Goal: Feedback & Contribution: Contribute content

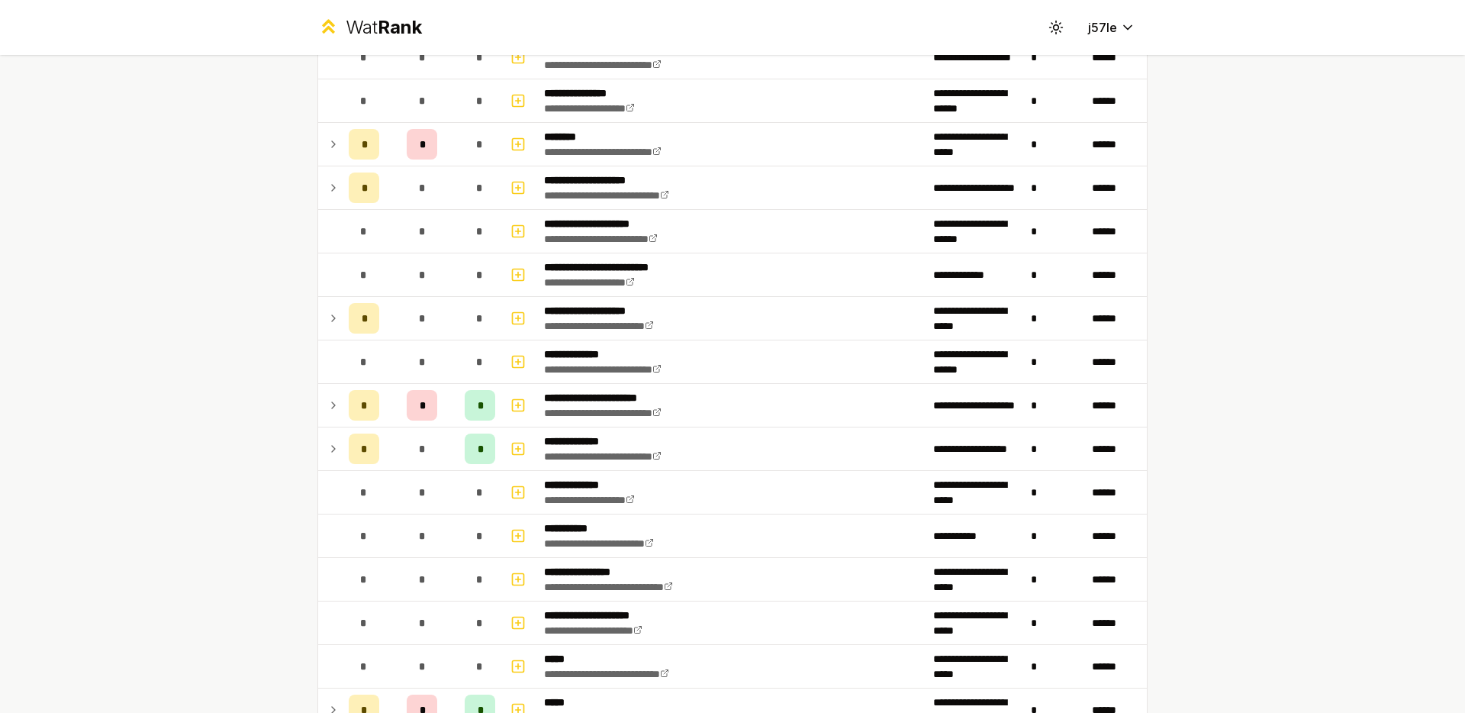
scroll to position [698, 0]
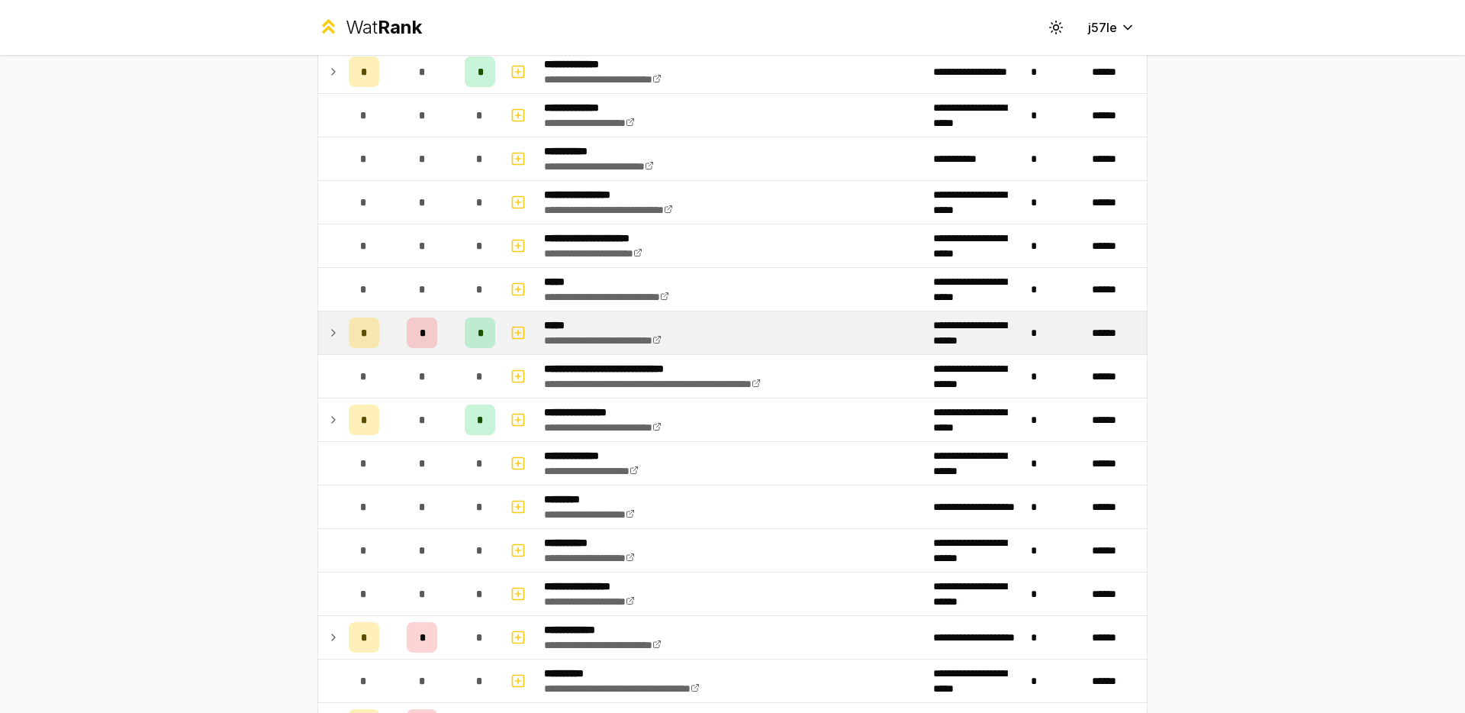
click at [343, 340] on td "*" at bounding box center [364, 332] width 43 height 43
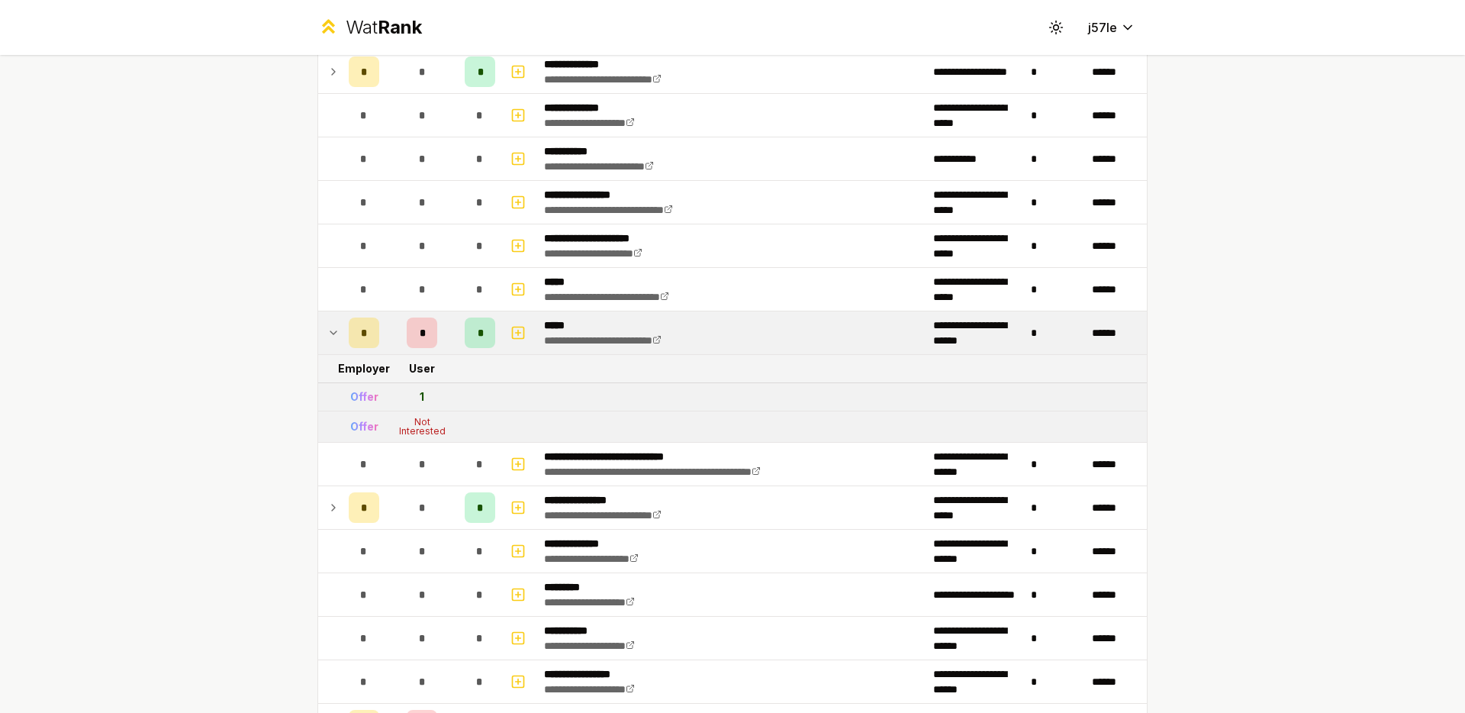
click at [336, 340] on td at bounding box center [330, 332] width 24 height 43
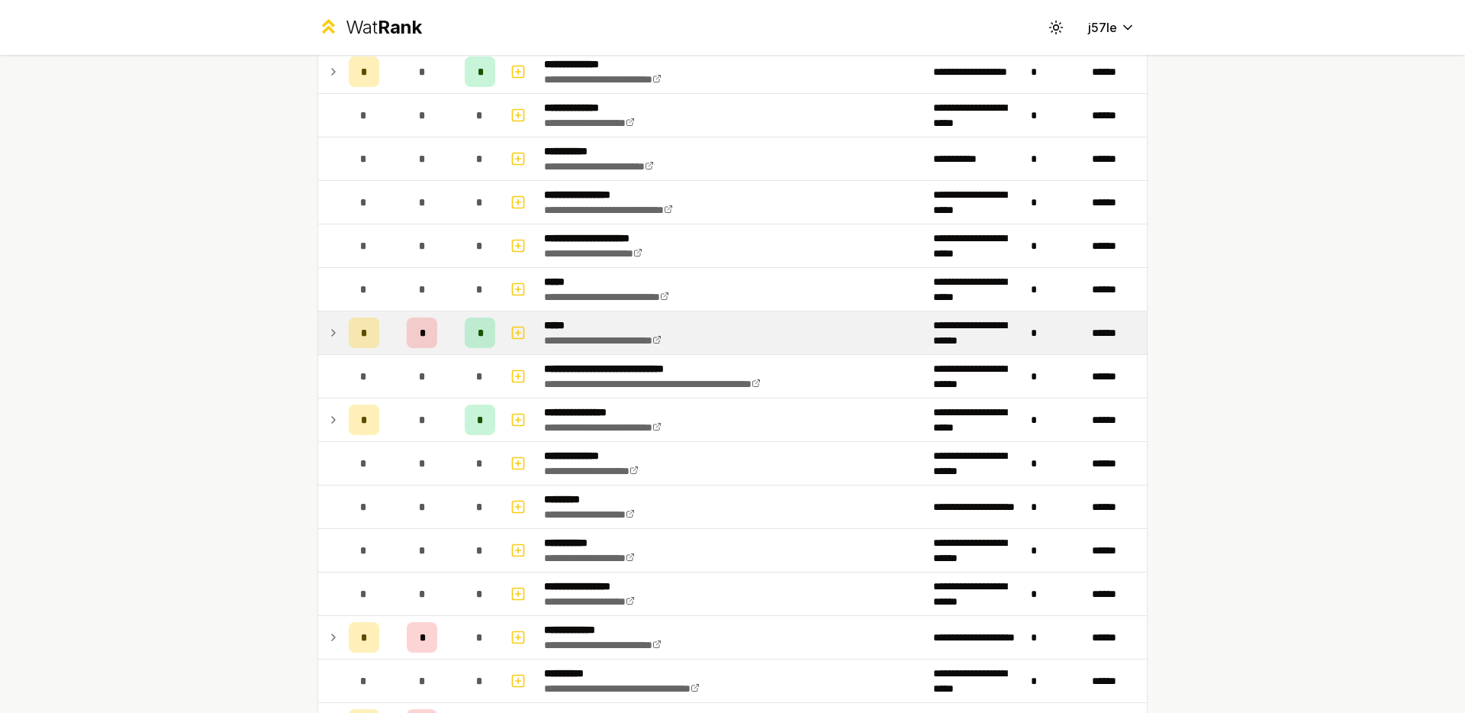
click at [327, 336] on icon at bounding box center [333, 332] width 12 height 18
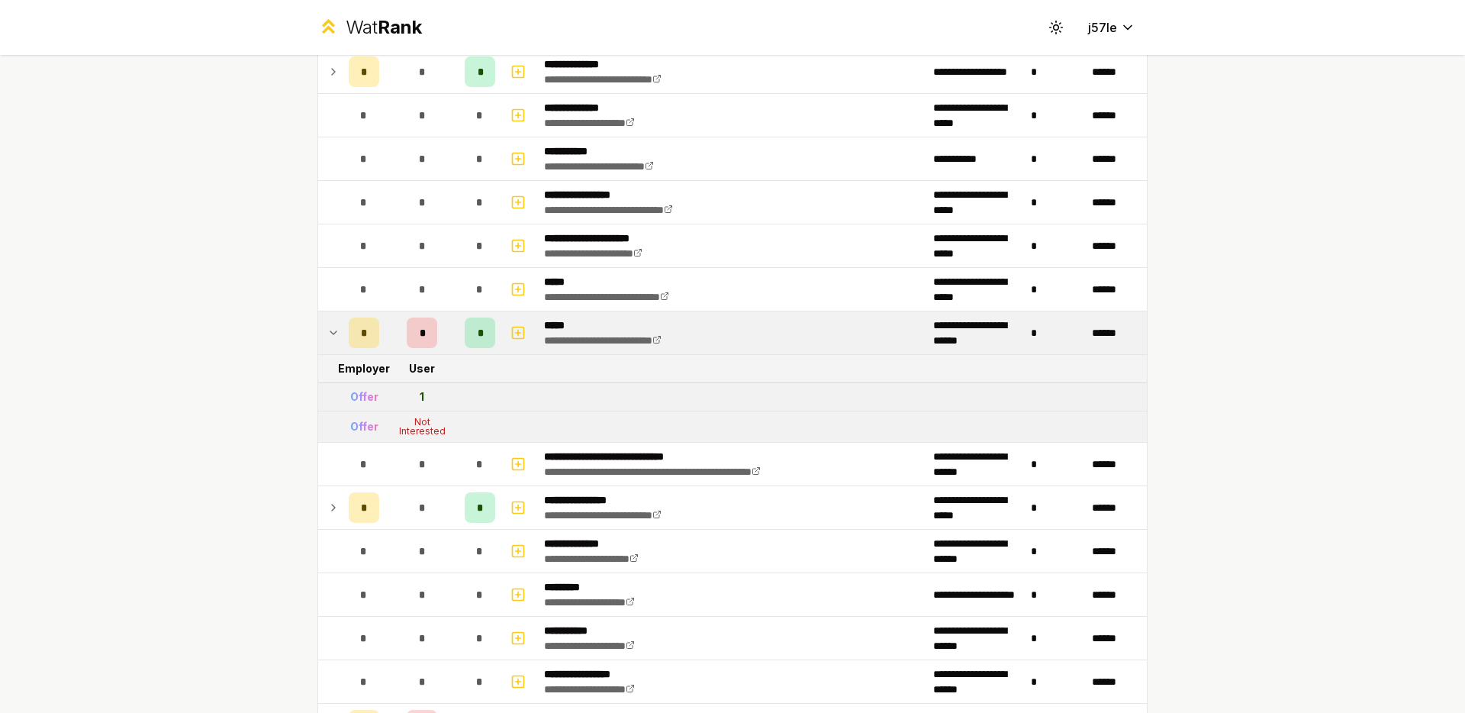
click at [327, 336] on icon at bounding box center [333, 332] width 12 height 18
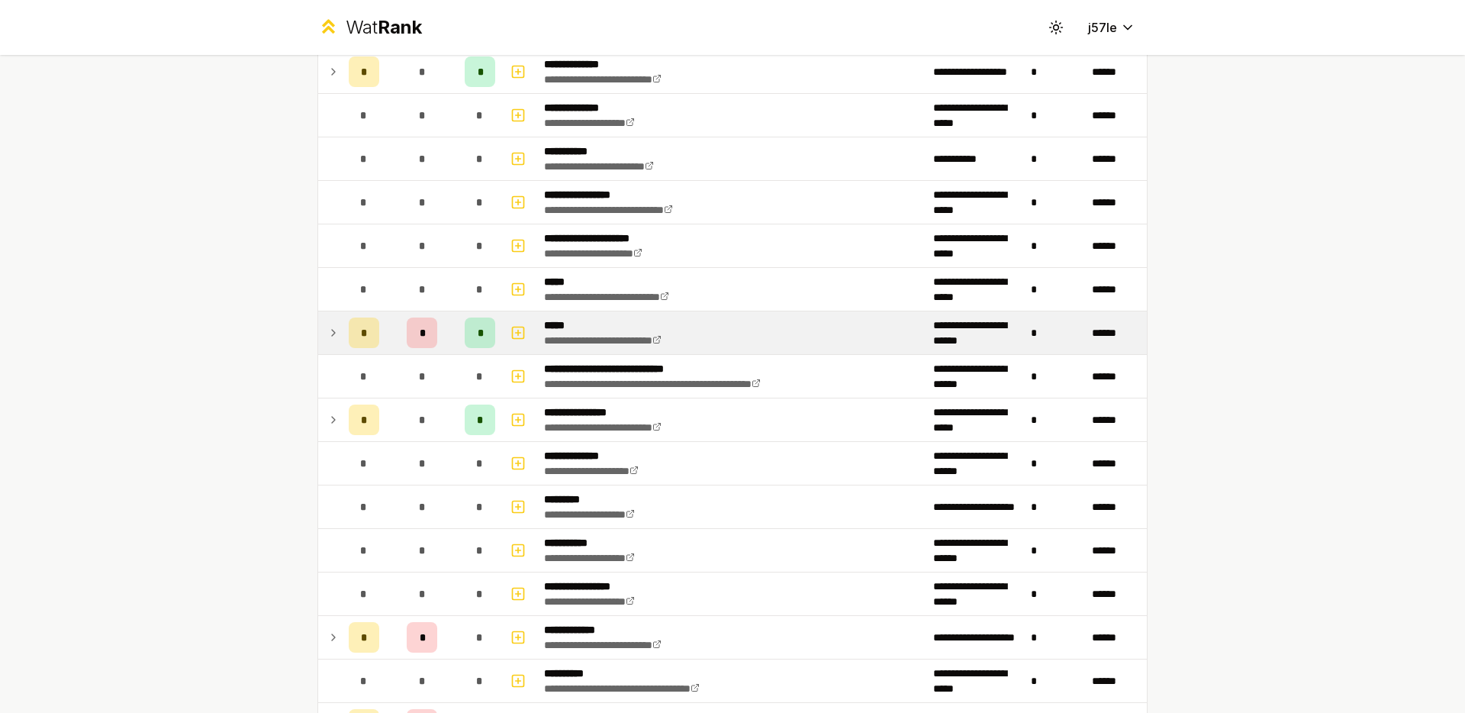
click at [327, 336] on icon at bounding box center [333, 332] width 12 height 18
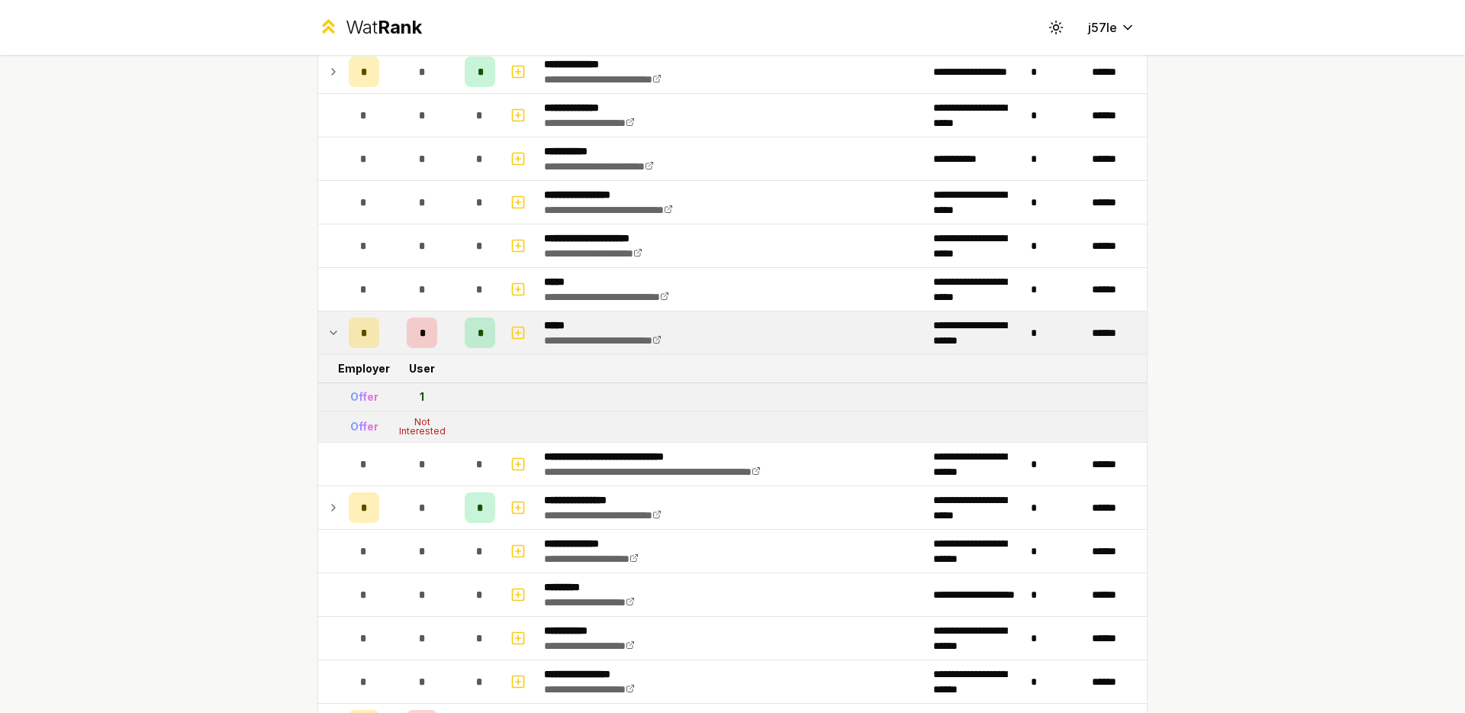
click at [327, 336] on icon at bounding box center [333, 332] width 12 height 18
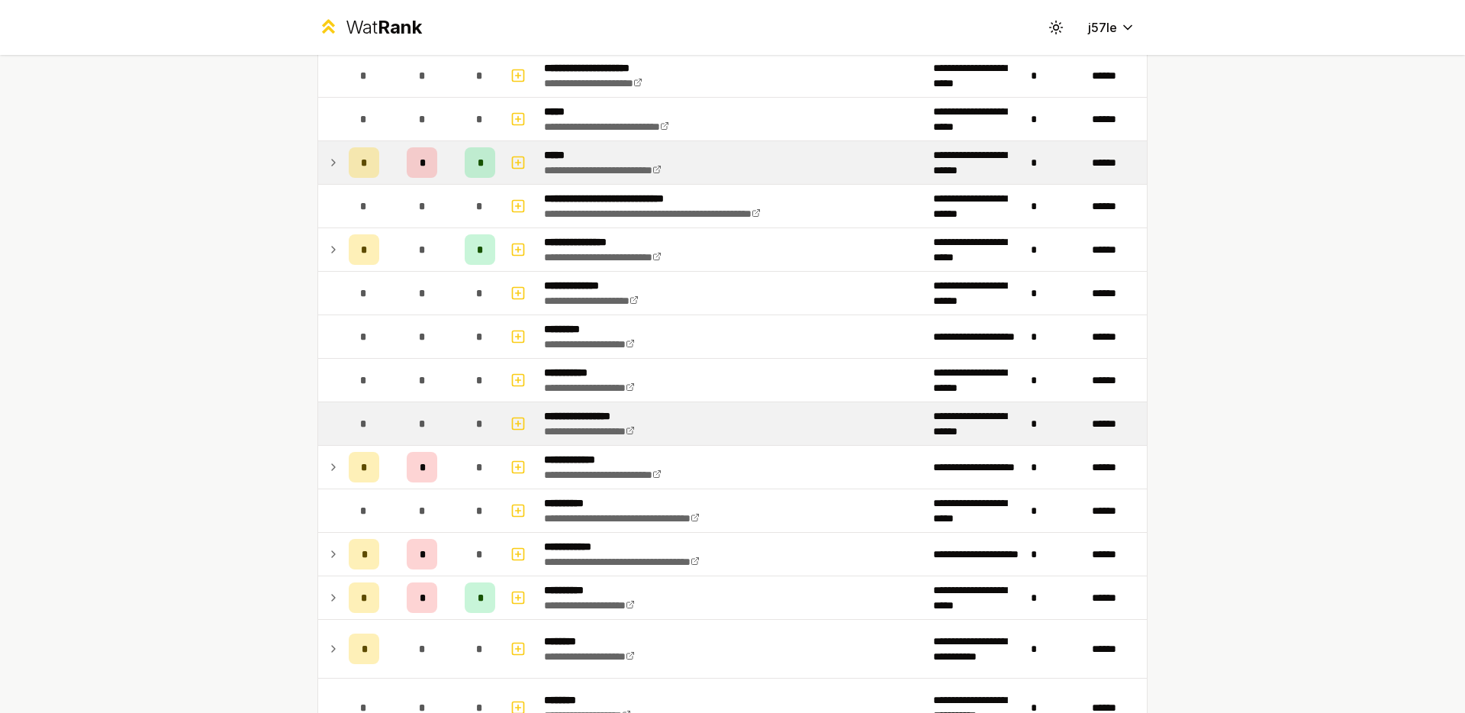
scroll to position [800, 0]
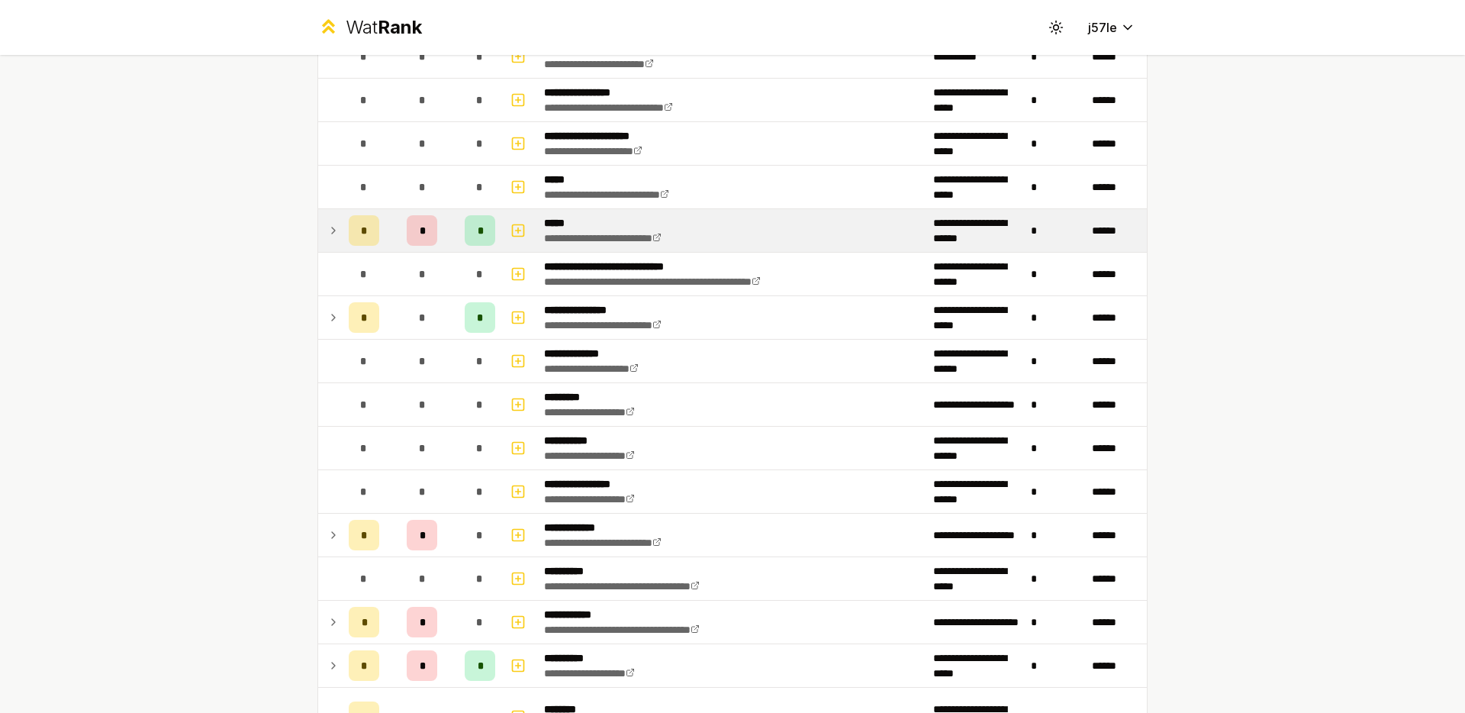
click at [332, 245] on td at bounding box center [330, 230] width 24 height 43
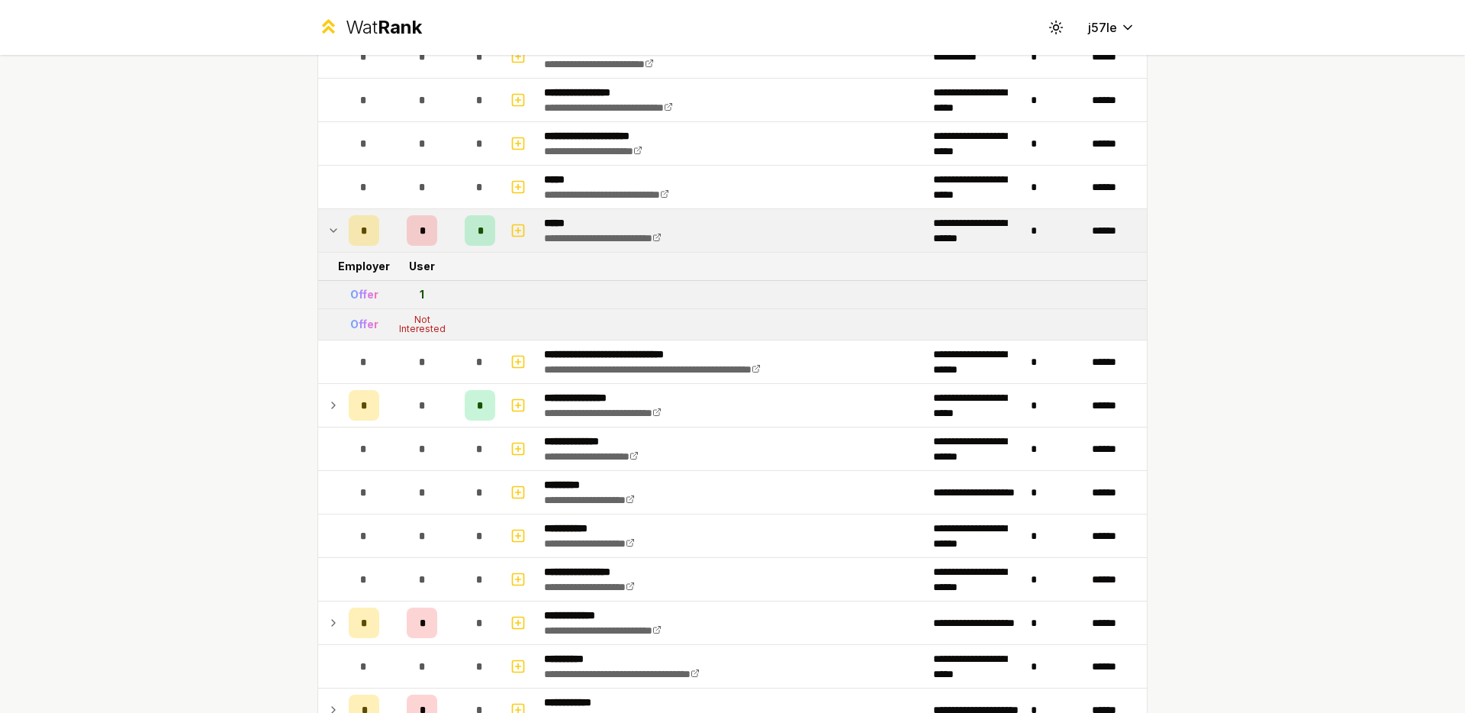
click at [332, 243] on td at bounding box center [330, 230] width 24 height 43
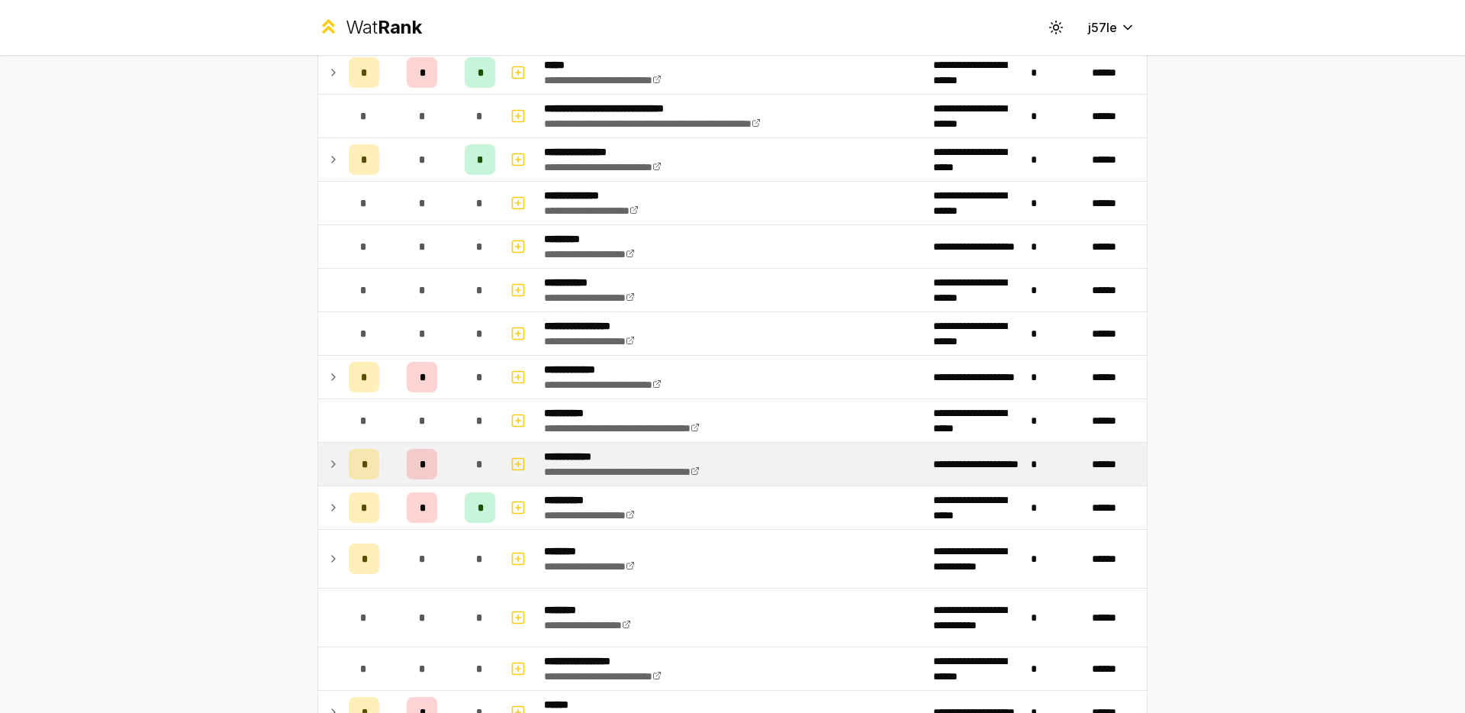
scroll to position [943, 0]
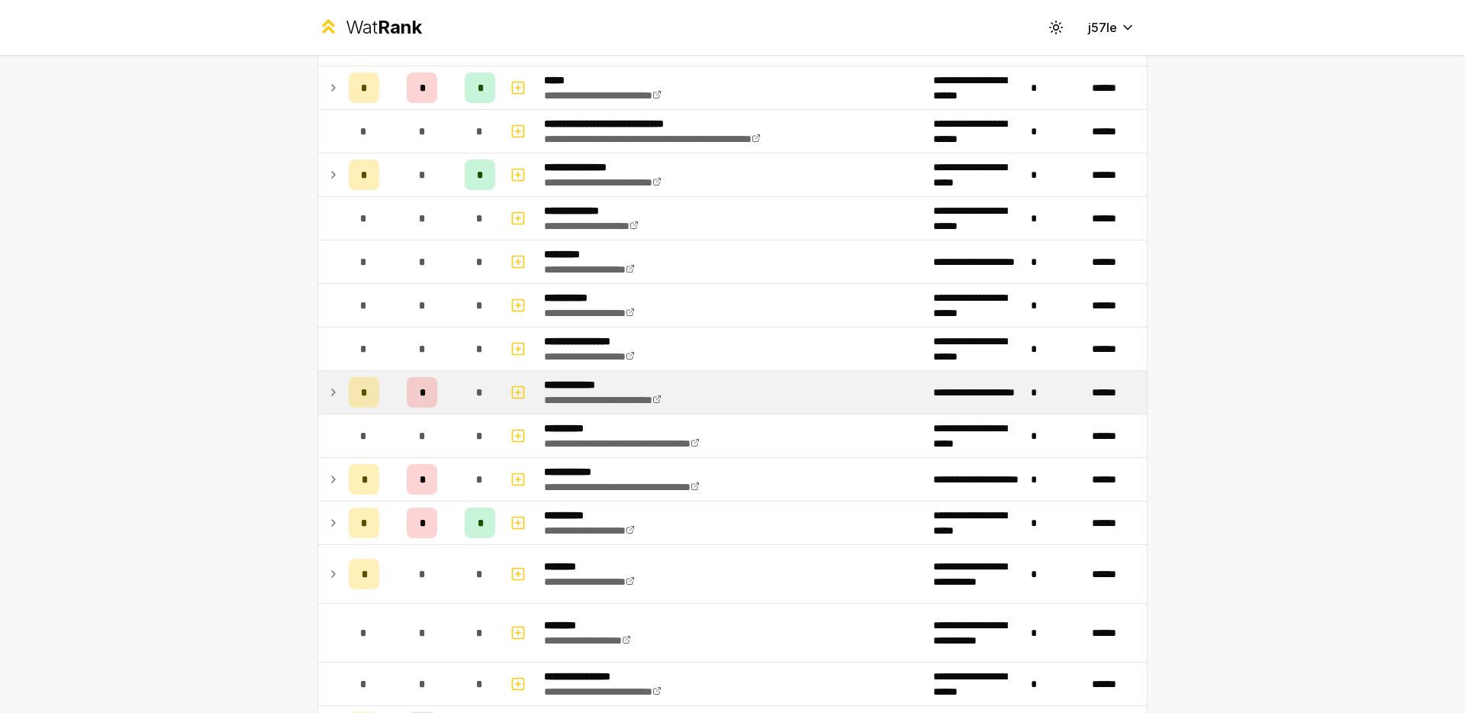
click at [323, 402] on td at bounding box center [330, 392] width 24 height 43
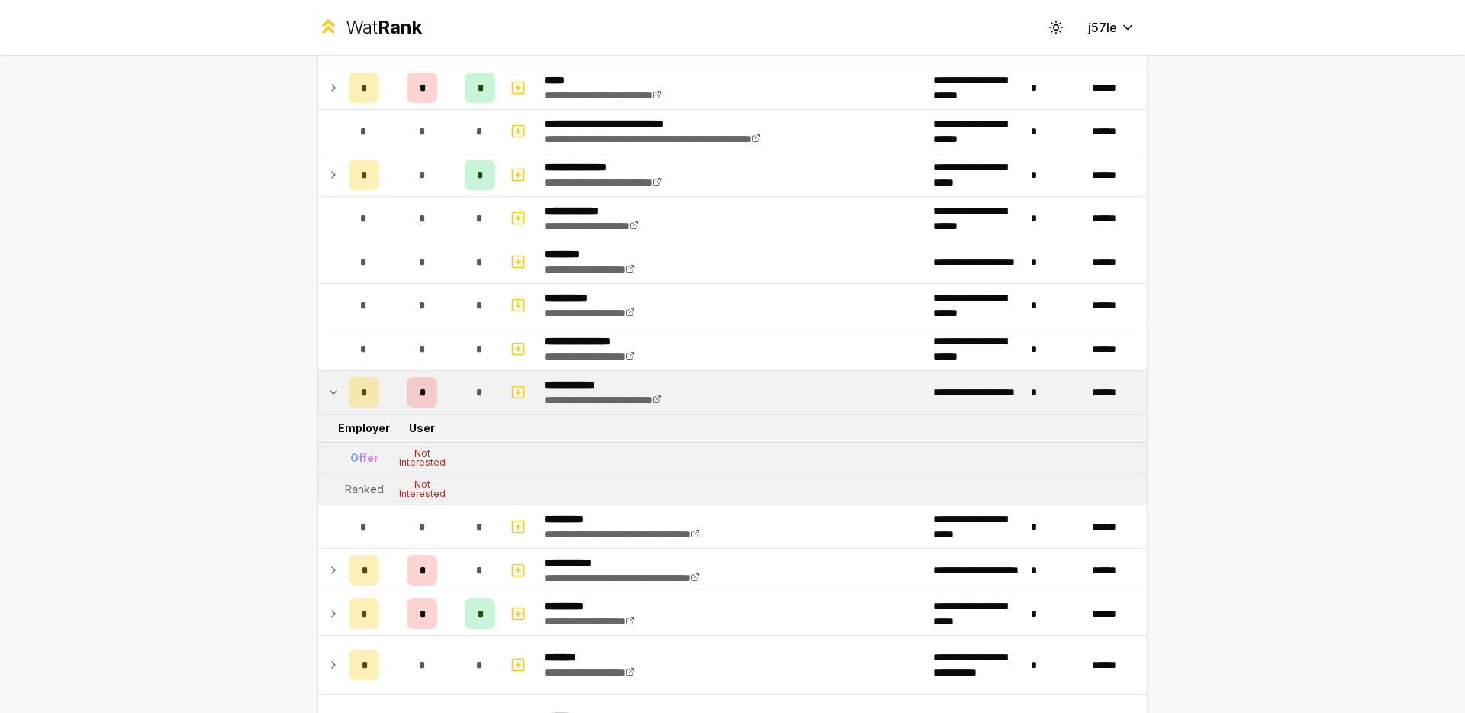
click at [323, 402] on td at bounding box center [330, 392] width 24 height 43
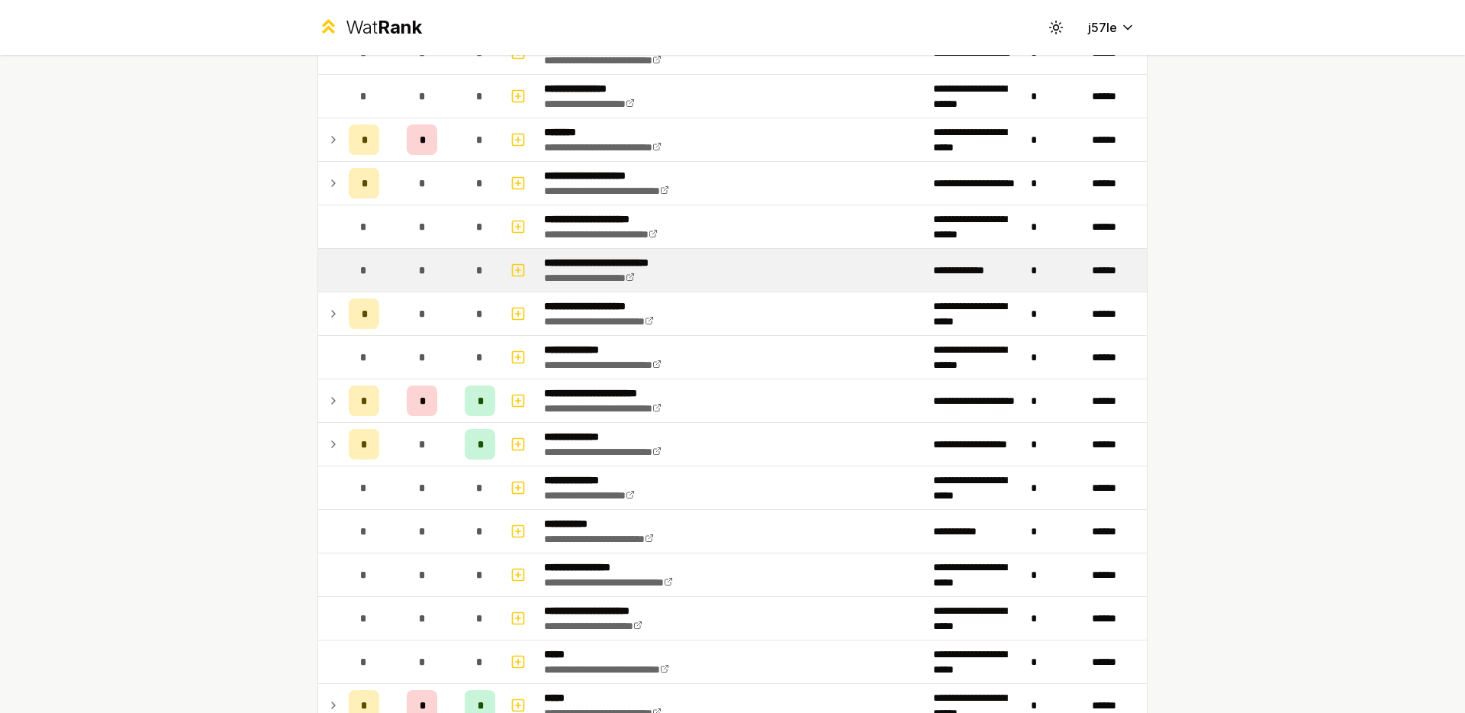
scroll to position [167, 0]
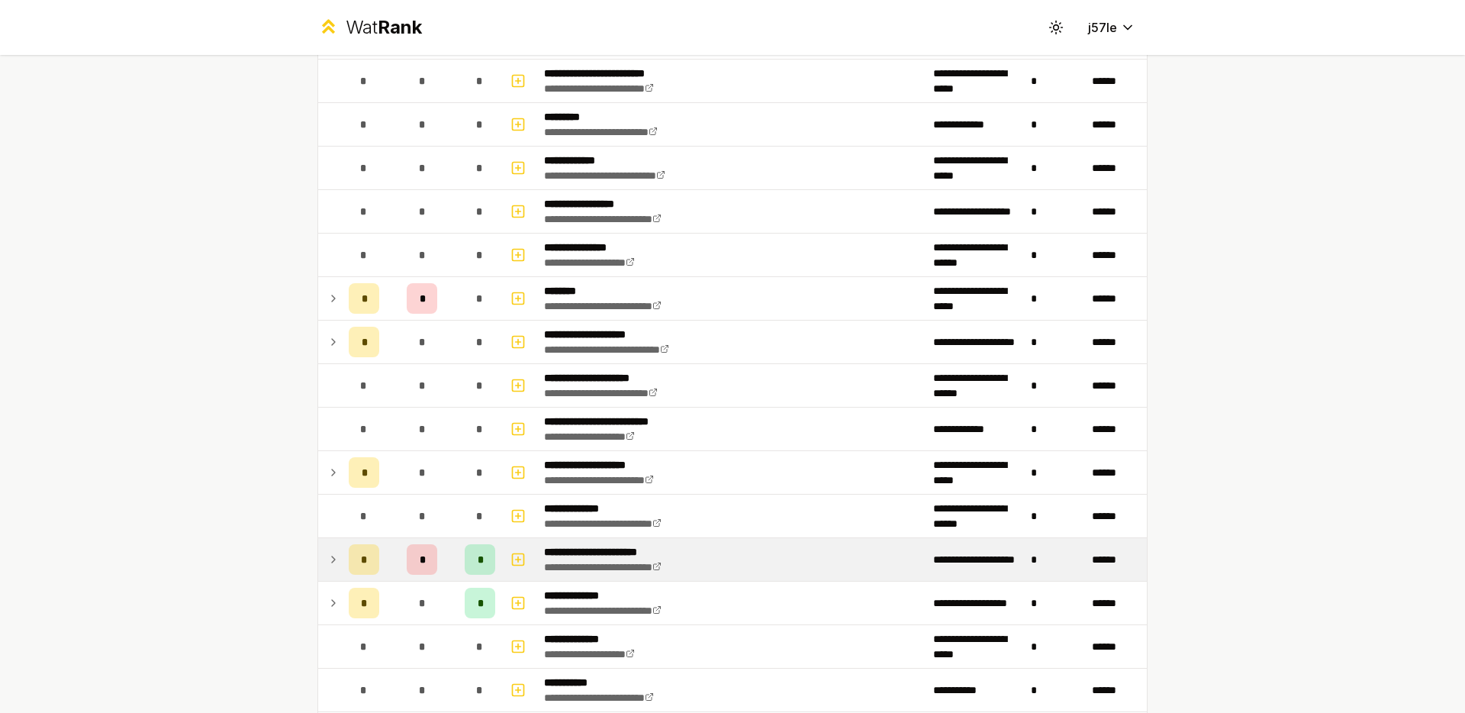
click at [420, 560] on span "*" at bounding box center [422, 559] width 5 height 15
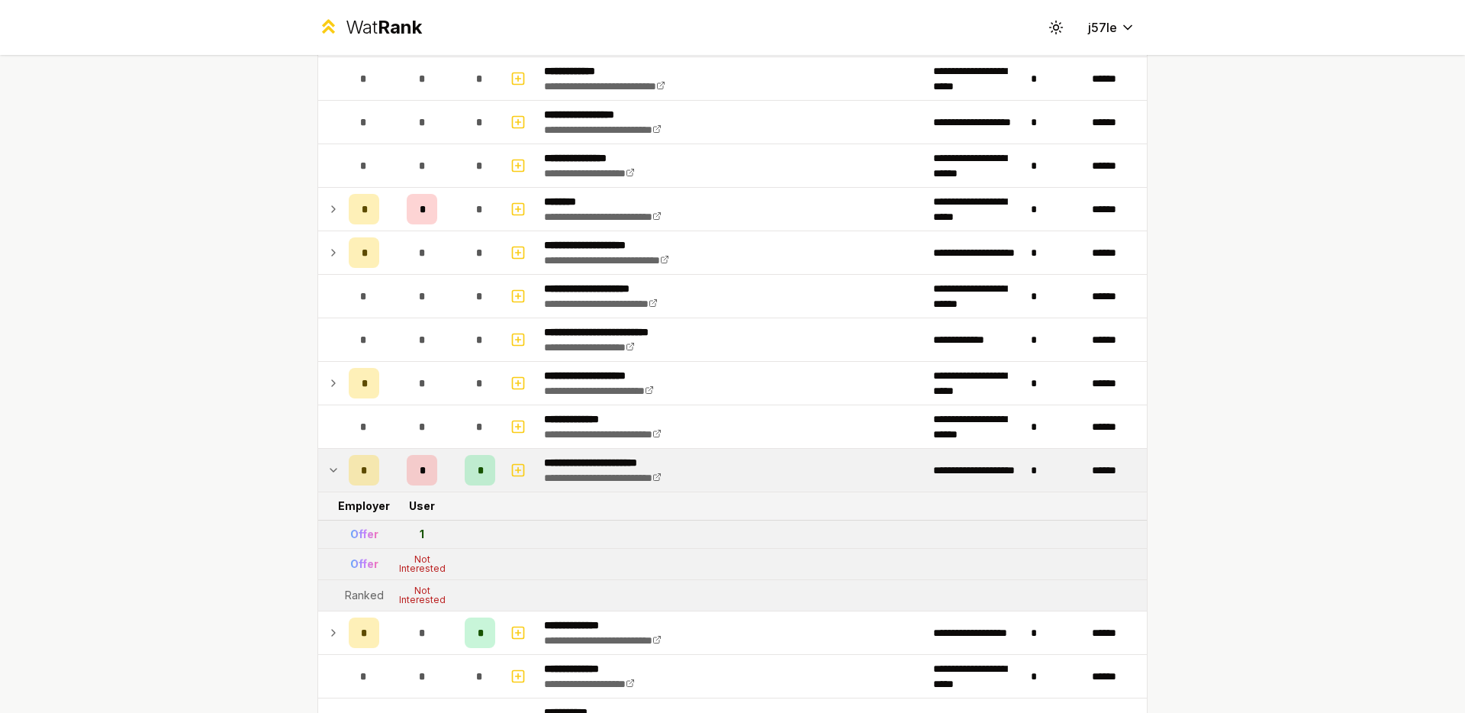
scroll to position [259, 0]
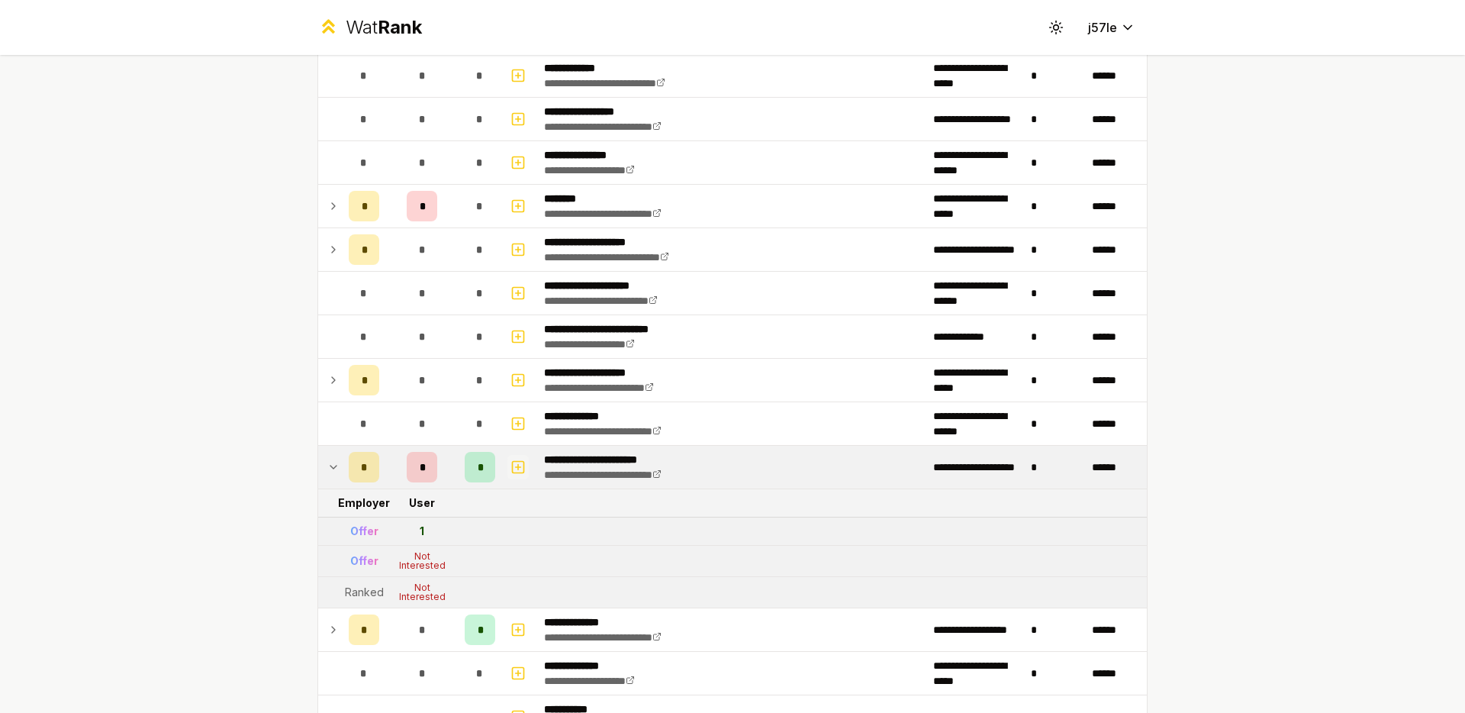
click at [510, 468] on icon "button" at bounding box center [517, 467] width 15 height 18
select select
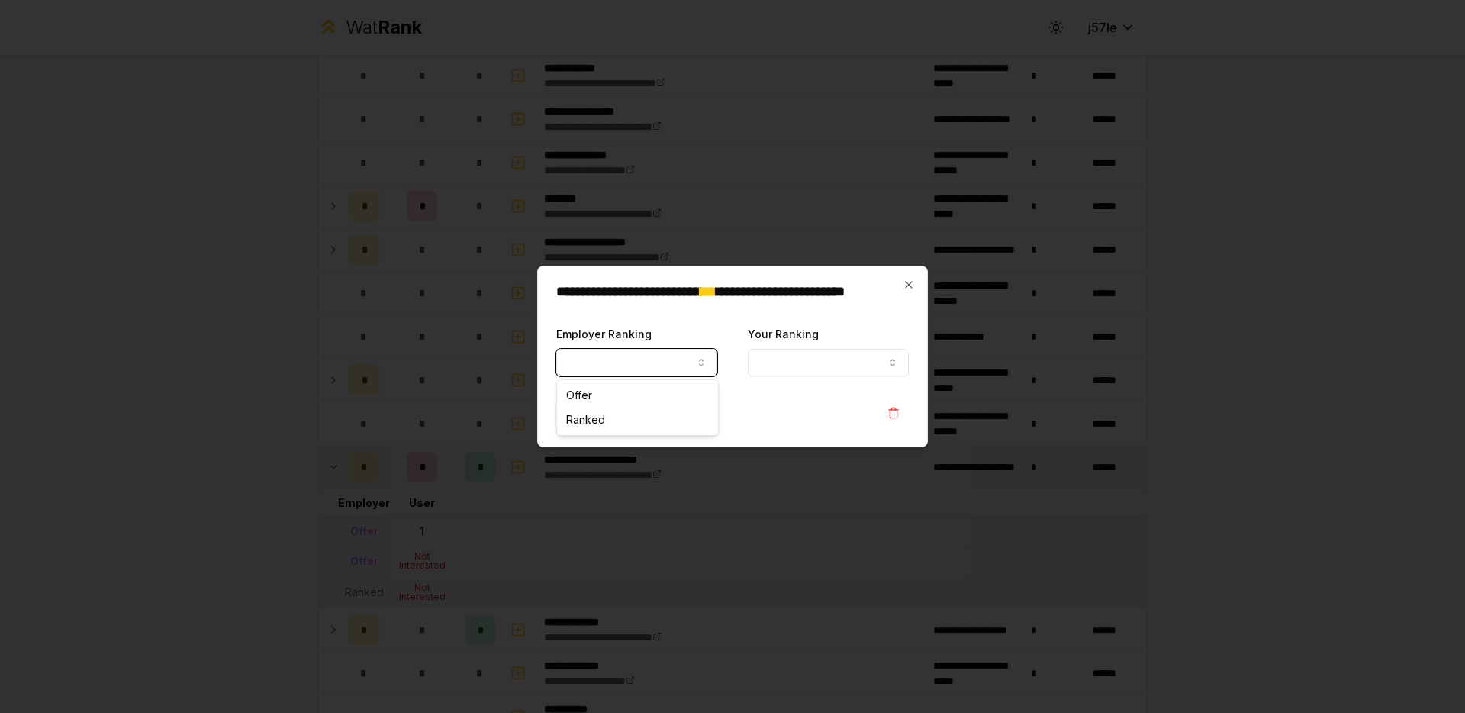
click at [677, 355] on button "Employer Ranking" at bounding box center [636, 362] width 161 height 27
select select "******"
click at [803, 362] on button "Your Ranking" at bounding box center [828, 362] width 161 height 27
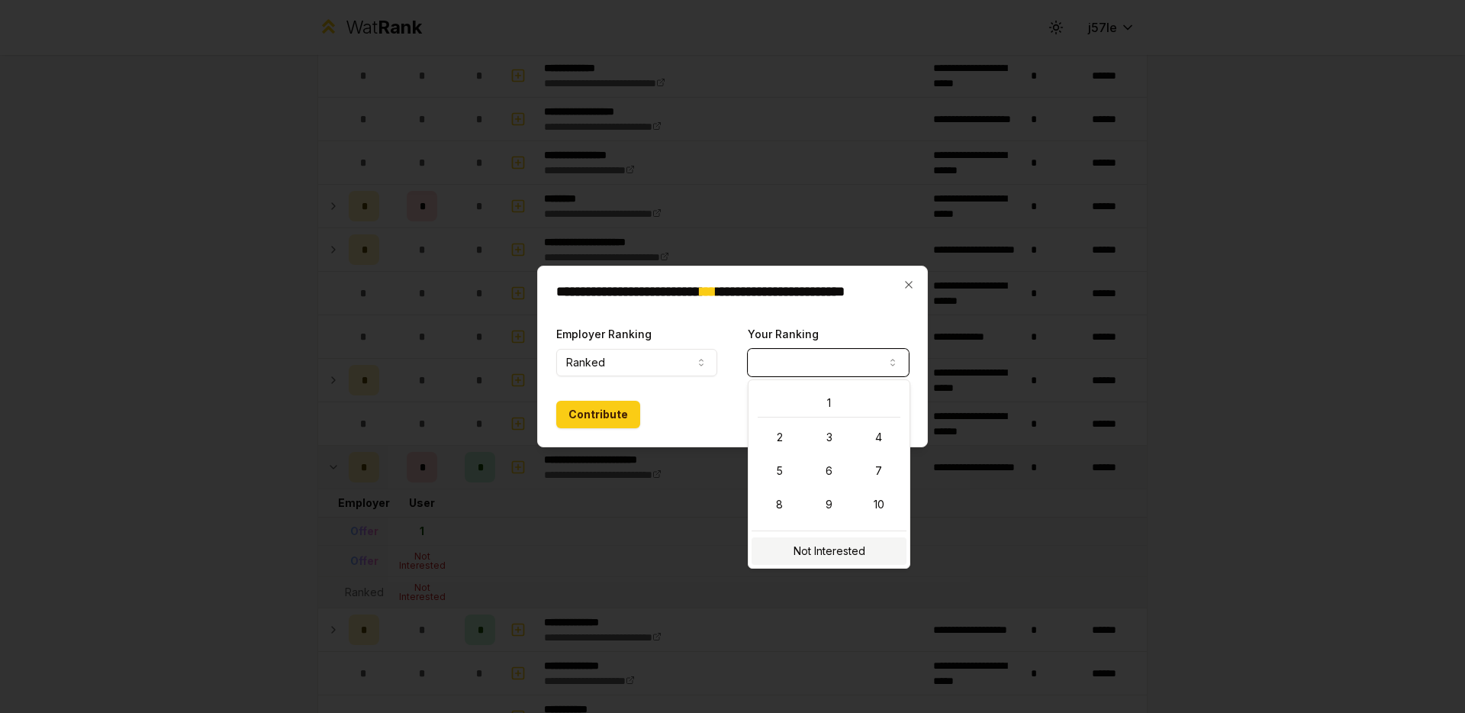
select select "**********"
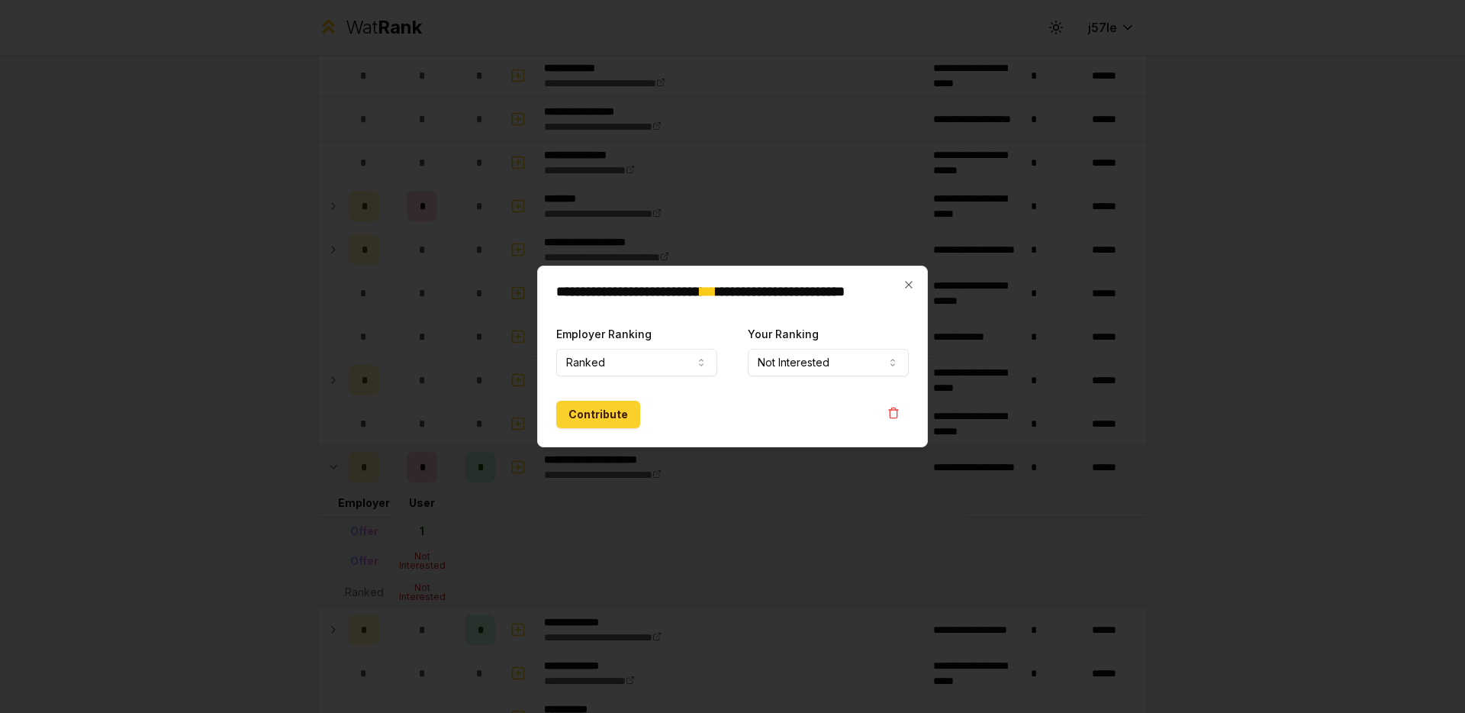
click at [624, 414] on button "Contribute" at bounding box center [598, 414] width 84 height 27
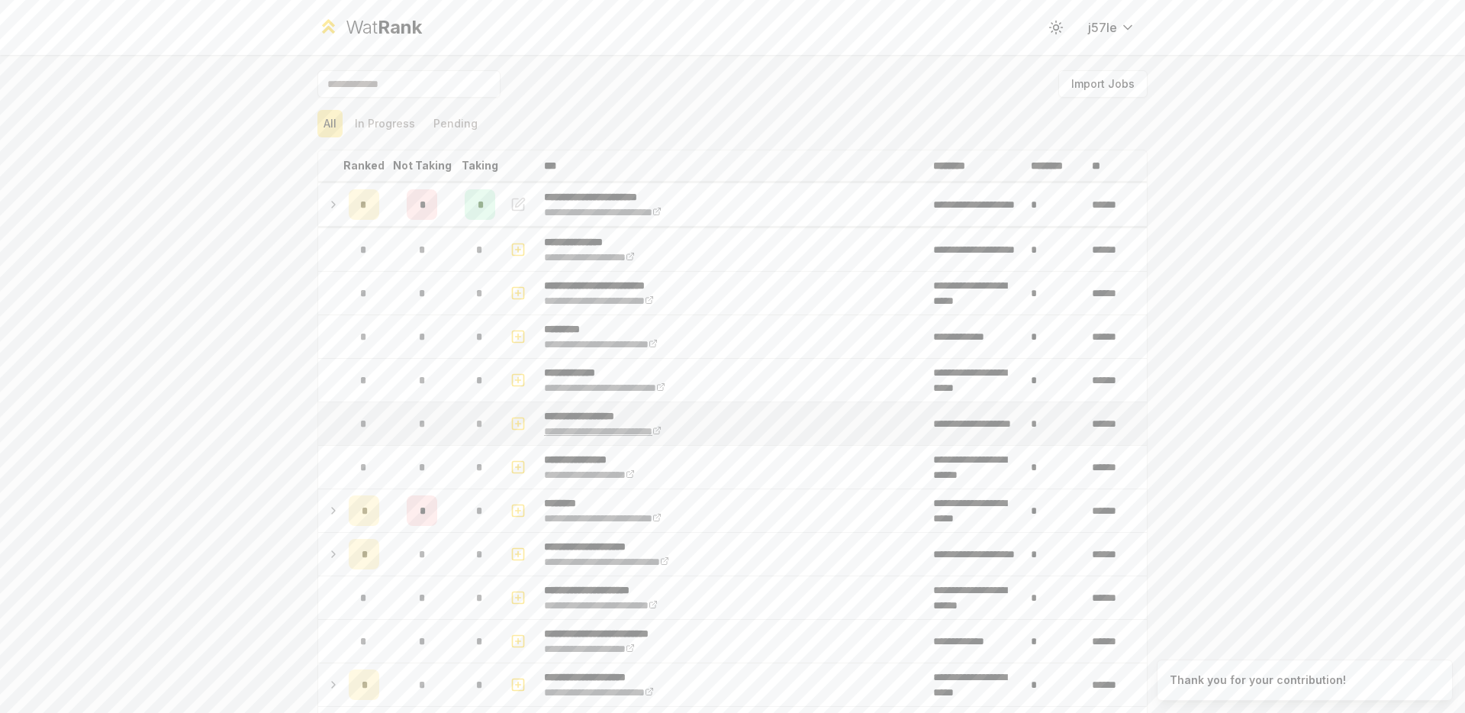
scroll to position [25, 0]
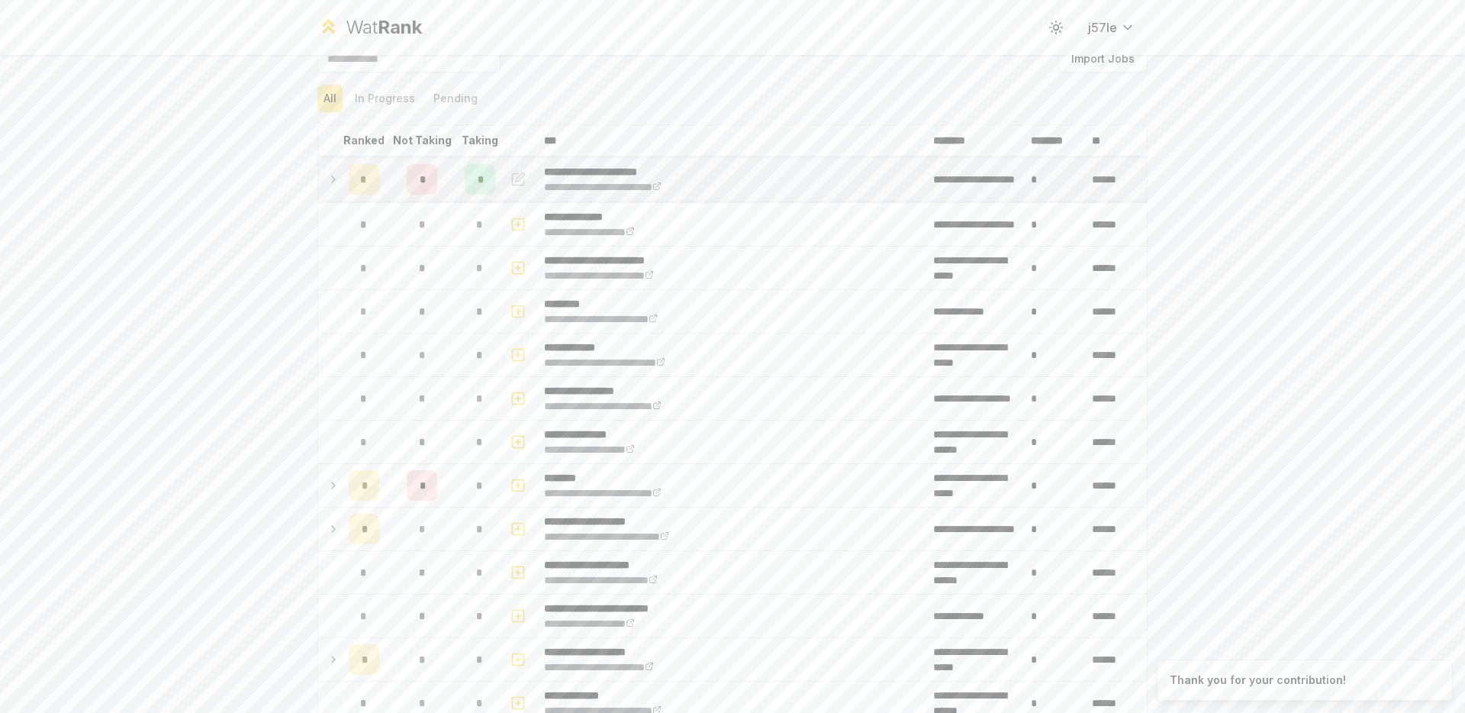
click at [330, 183] on icon at bounding box center [333, 179] width 12 height 18
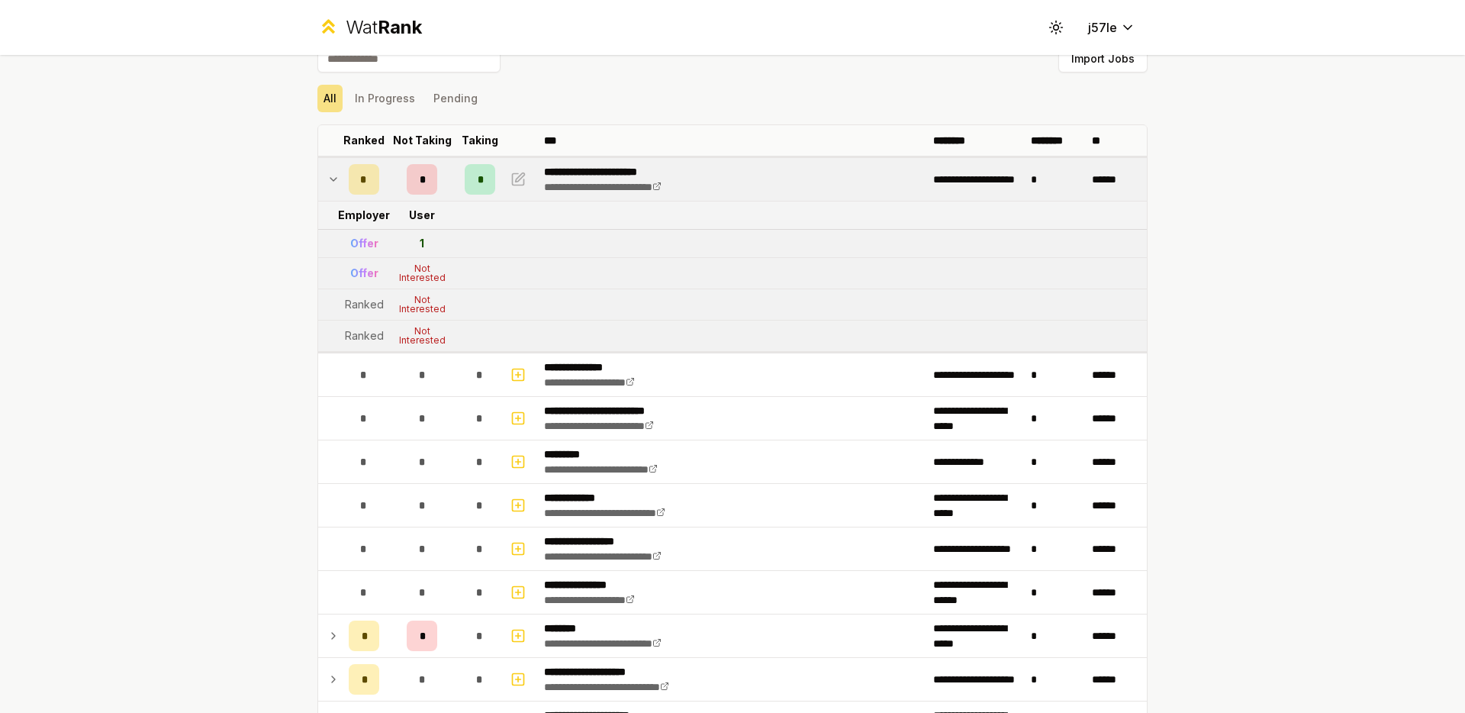
click at [334, 173] on td at bounding box center [330, 179] width 24 height 43
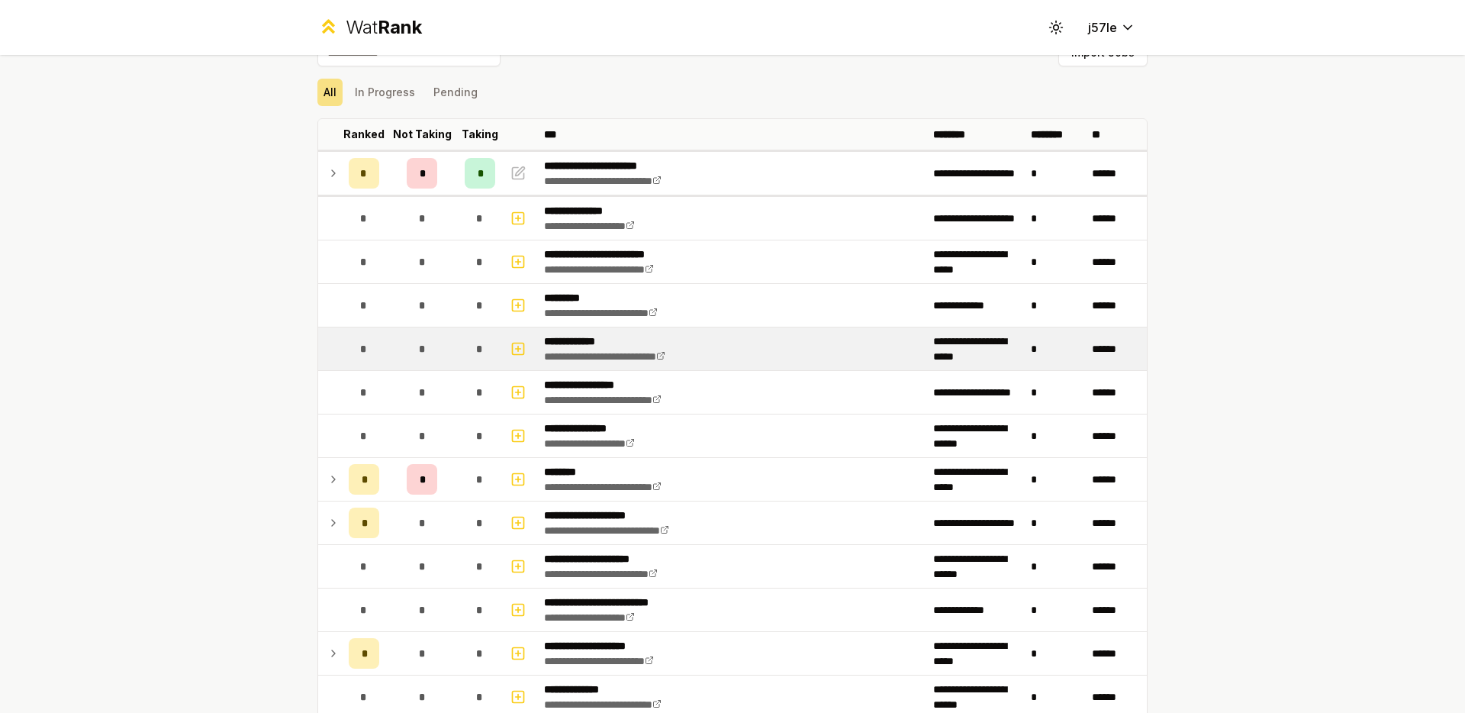
scroll to position [44, 0]
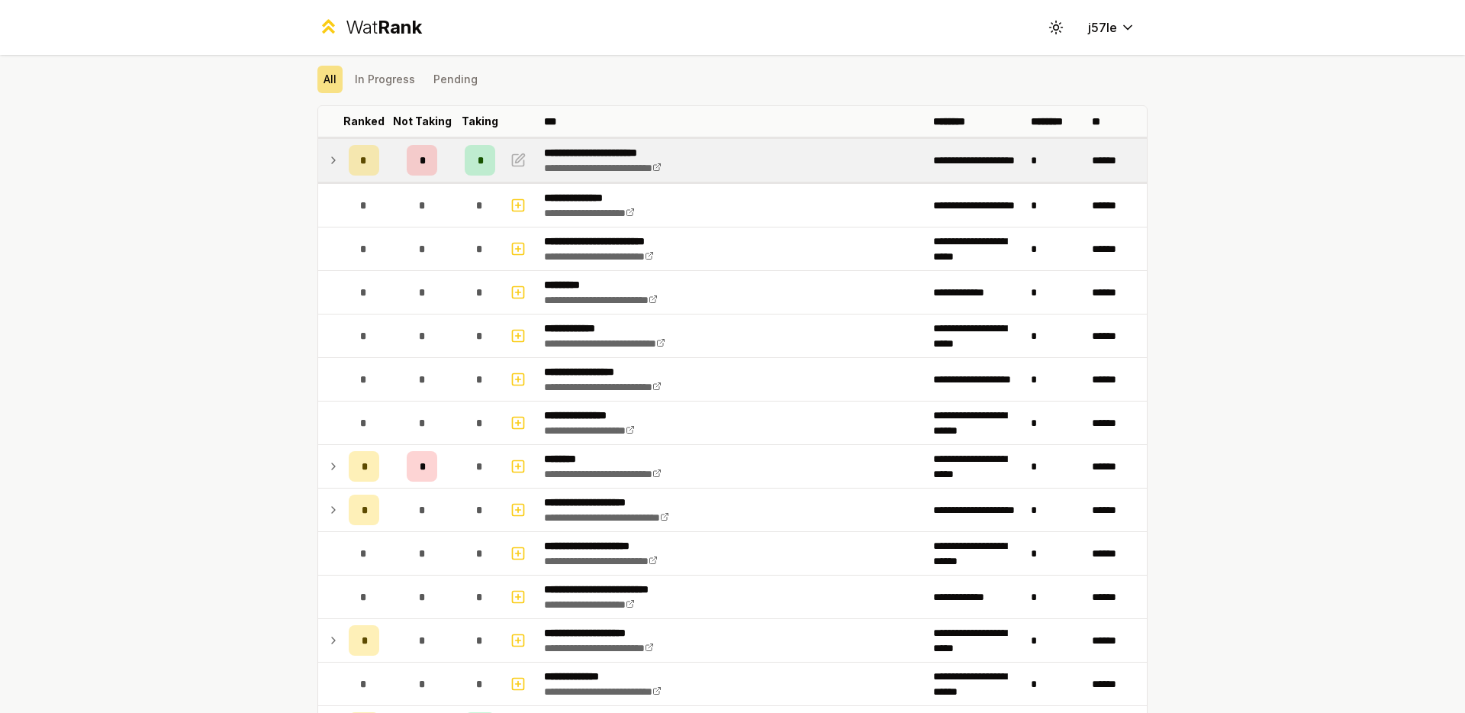
click at [336, 163] on td at bounding box center [330, 160] width 24 height 43
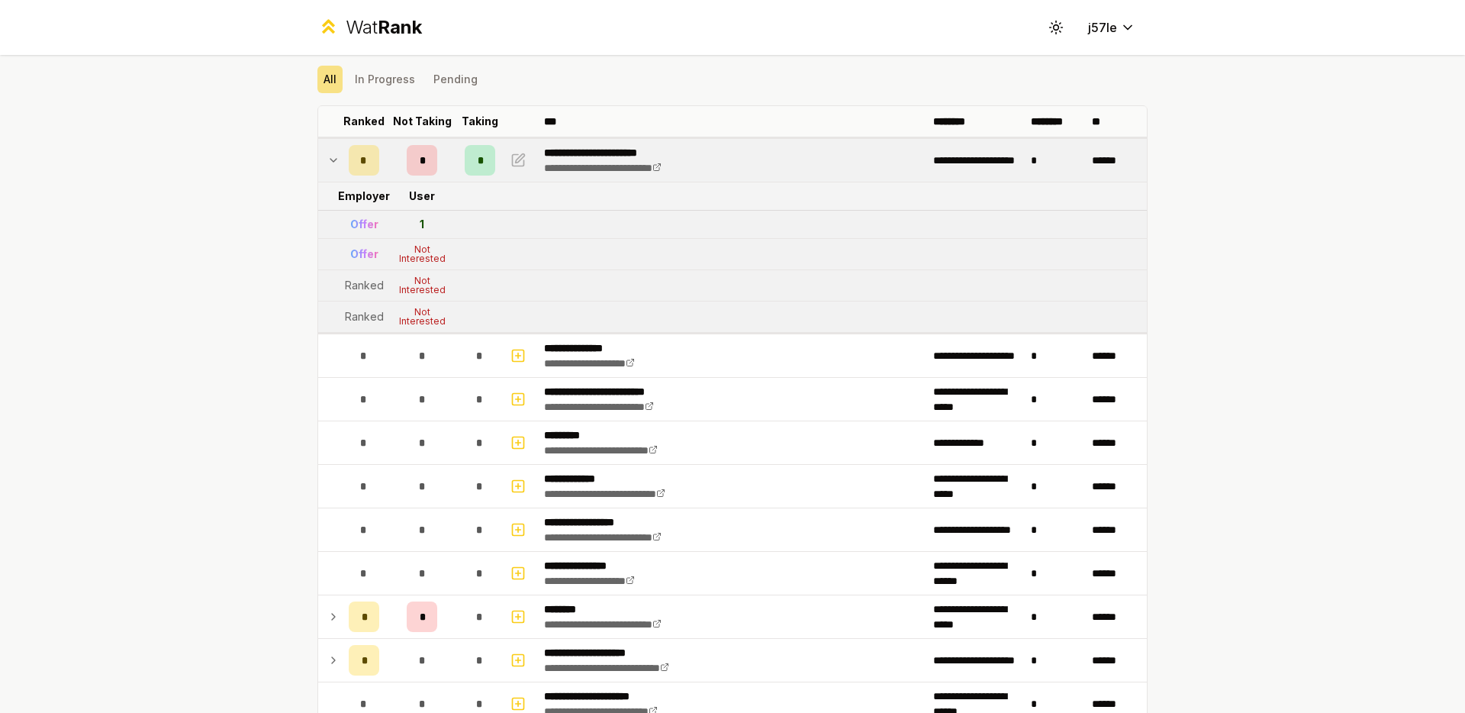
click at [262, 205] on div "**********" at bounding box center [732, 356] width 1465 height 713
drag, startPoint x: 312, startPoint y: 165, endPoint x: 318, endPoint y: 156, distance: 11.0
click at [318, 163] on td at bounding box center [330, 160] width 24 height 43
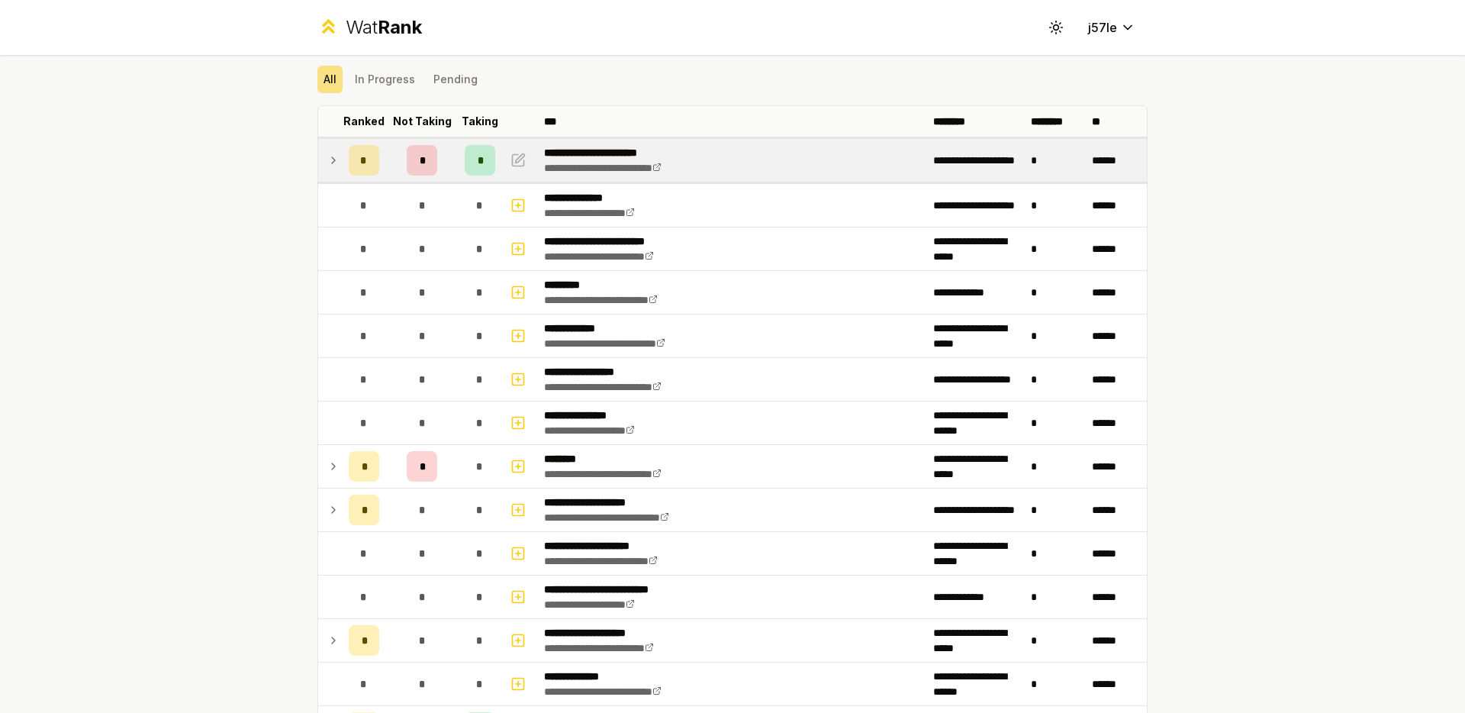
click at [327, 152] on icon at bounding box center [333, 160] width 12 height 18
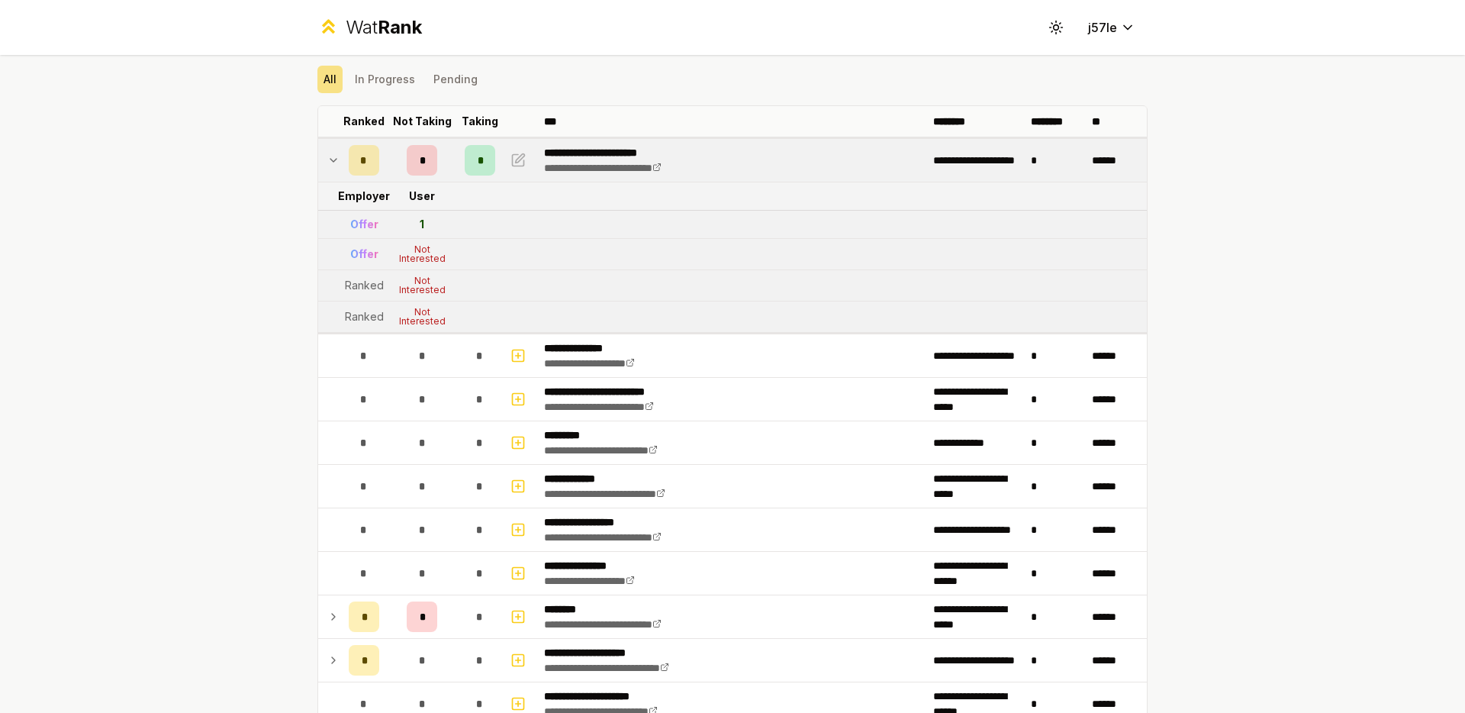
click at [318, 164] on td at bounding box center [330, 160] width 24 height 43
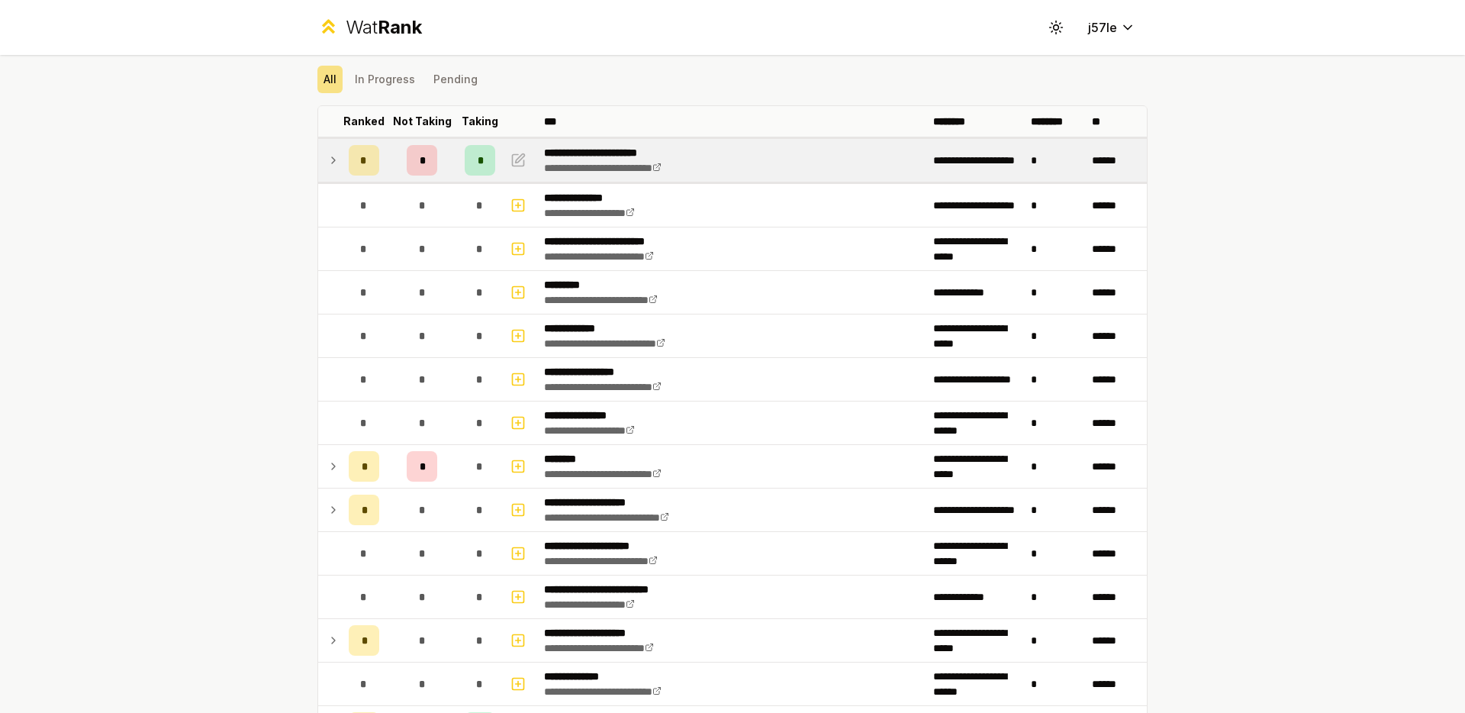
click at [318, 163] on td at bounding box center [330, 160] width 24 height 43
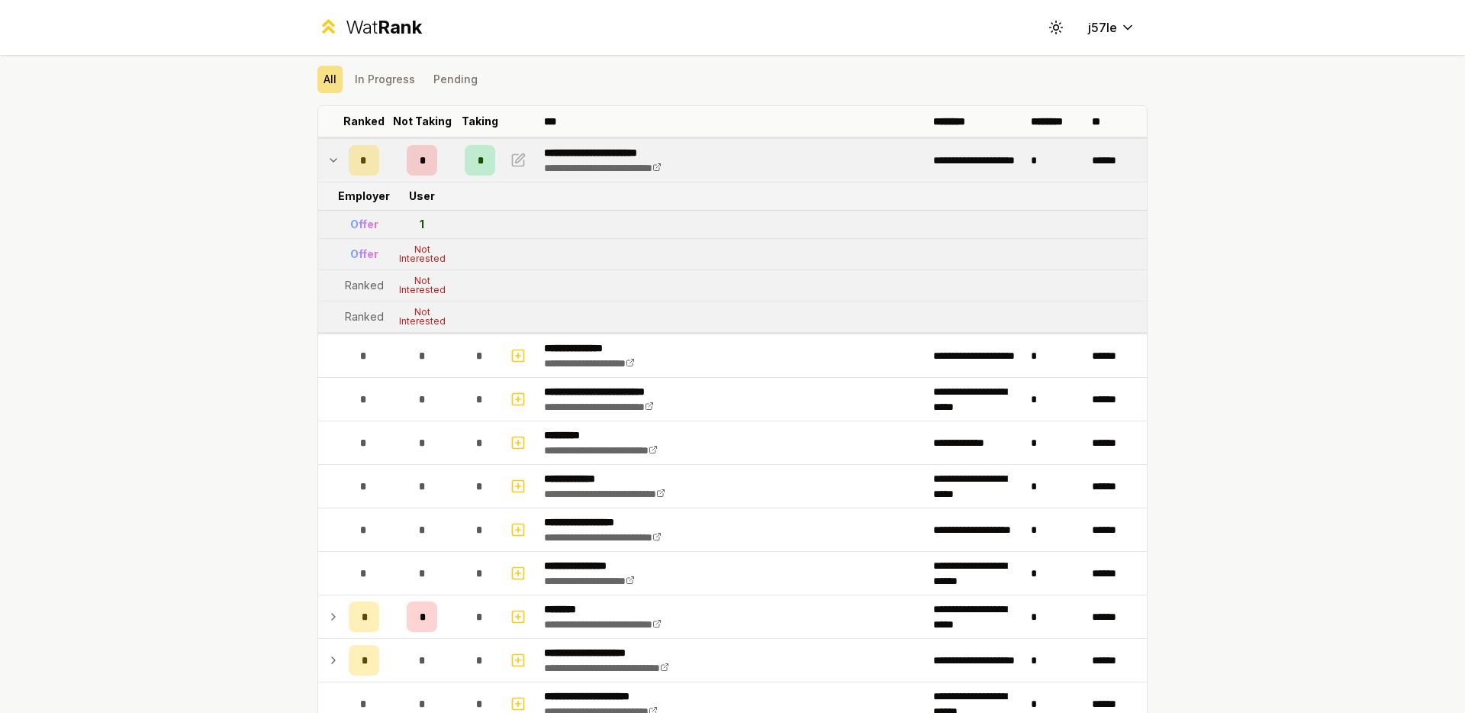
click at [327, 159] on icon at bounding box center [333, 160] width 12 height 18
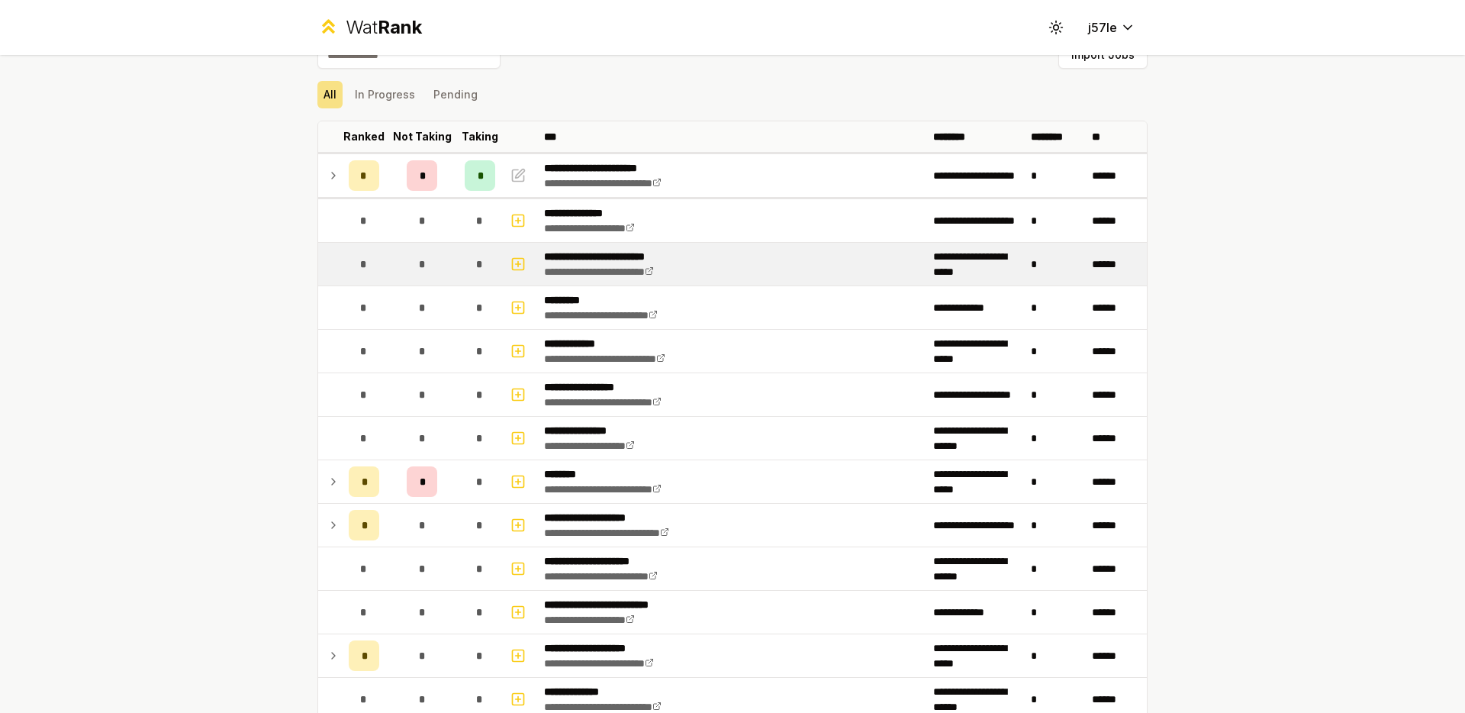
scroll to position [0, 0]
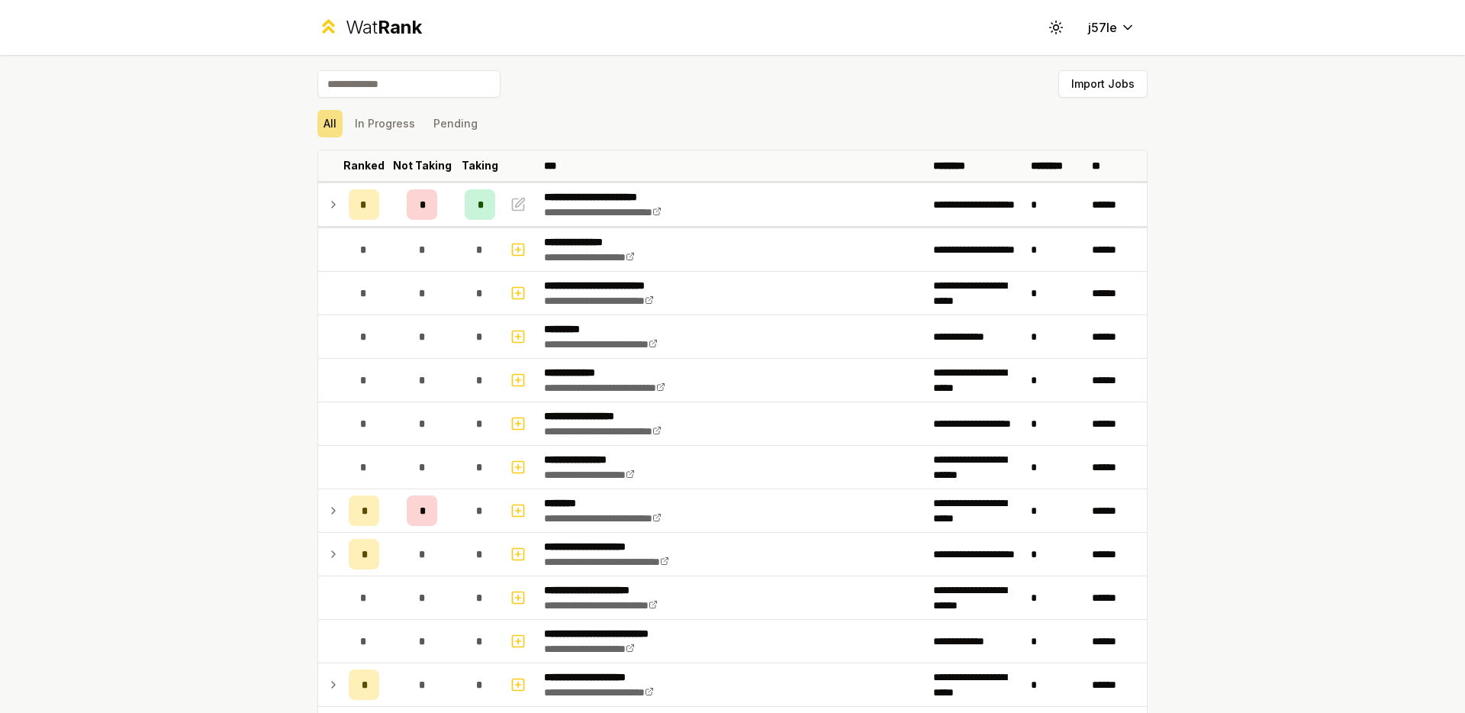
click at [330, 206] on icon at bounding box center [333, 204] width 12 height 18
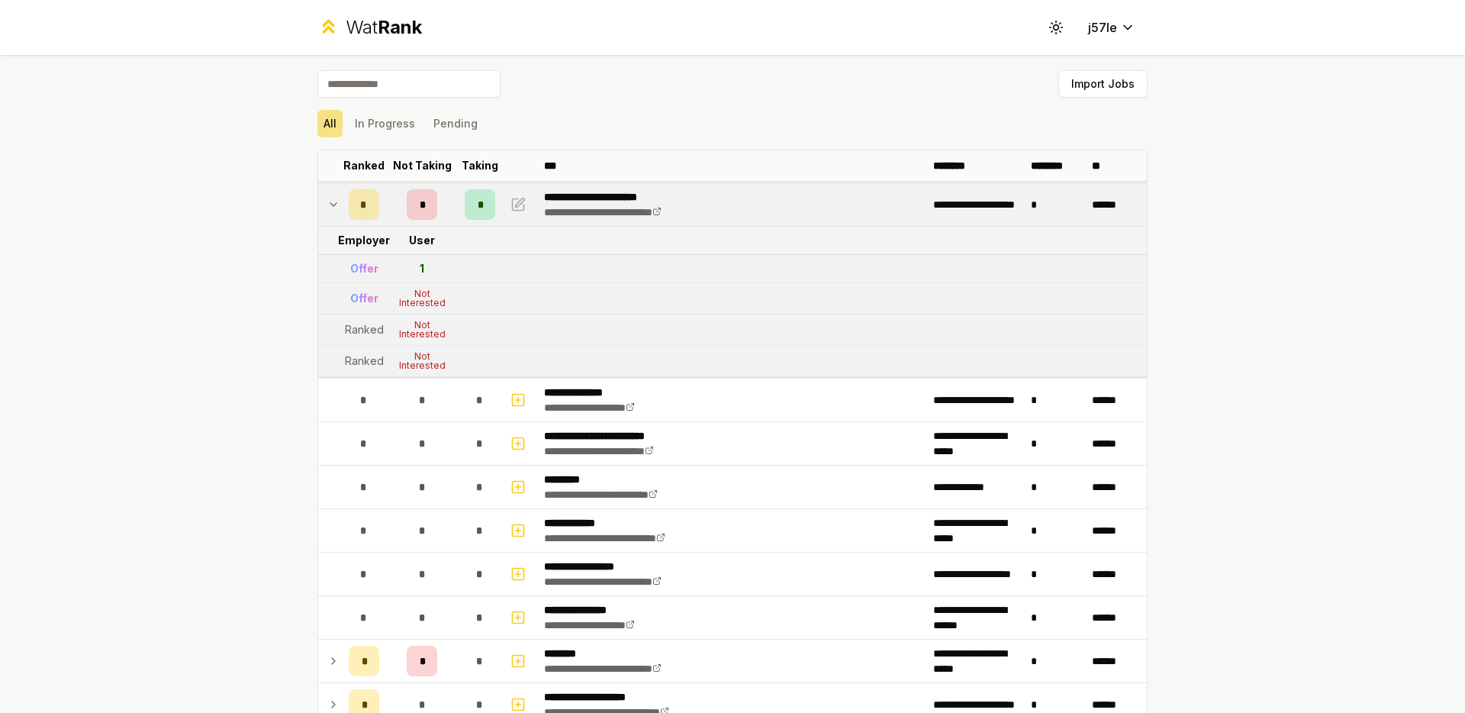
click at [330, 206] on icon at bounding box center [333, 204] width 12 height 18
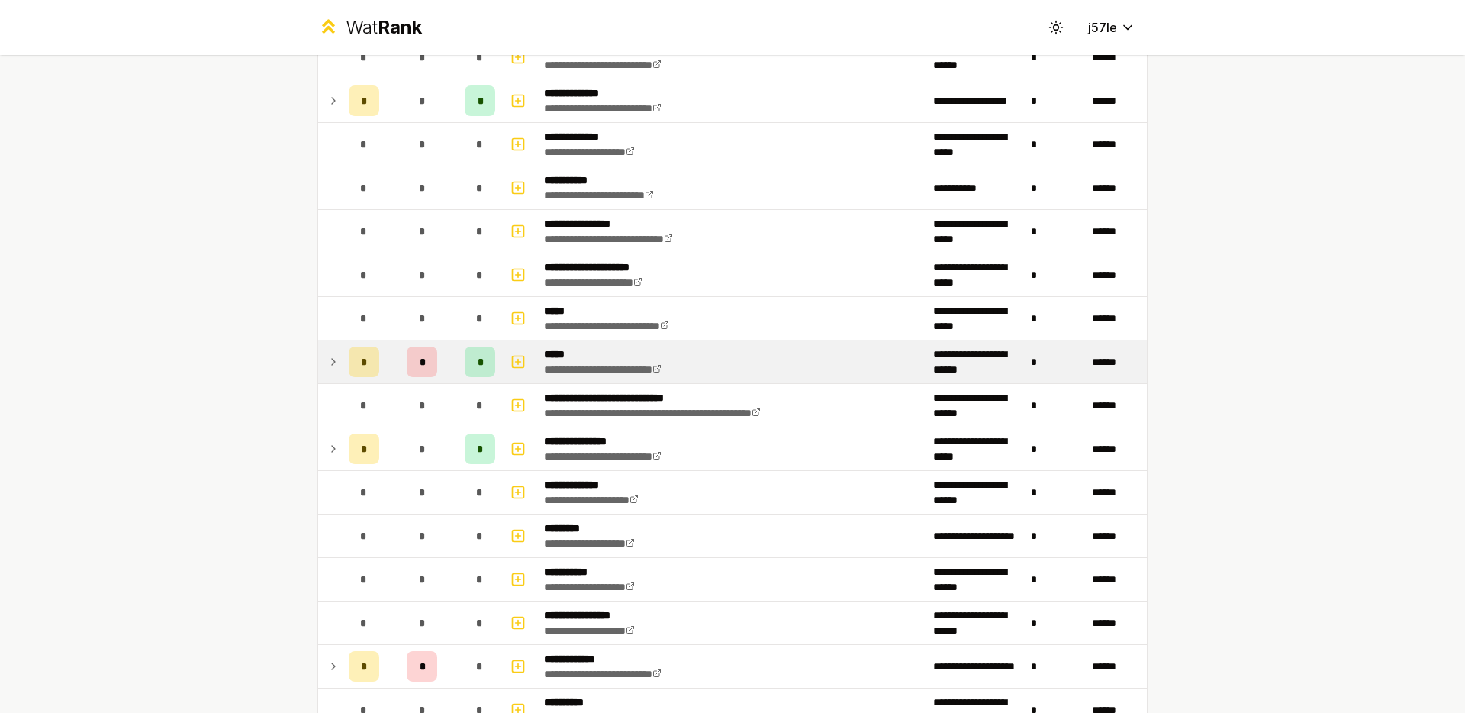
scroll to position [745, 0]
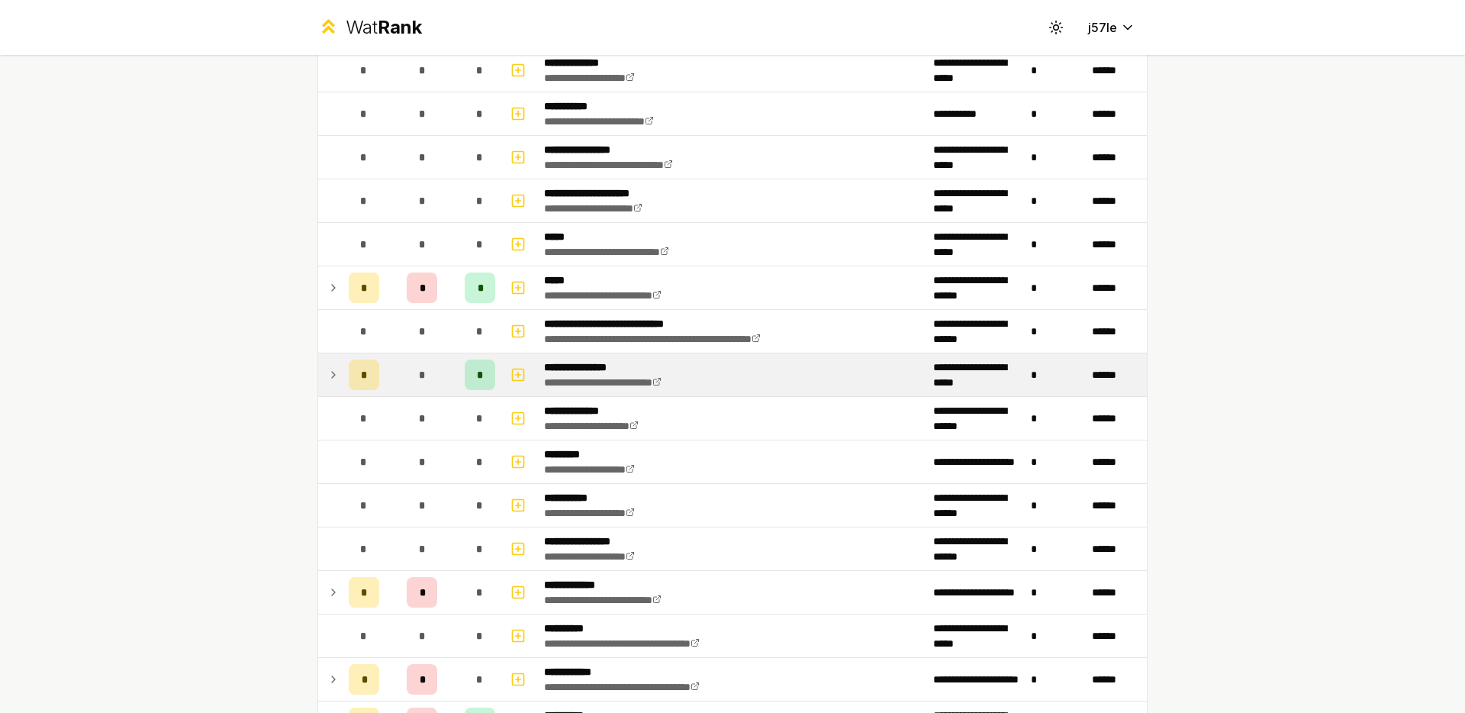
click at [332, 372] on icon at bounding box center [333, 375] width 3 height 6
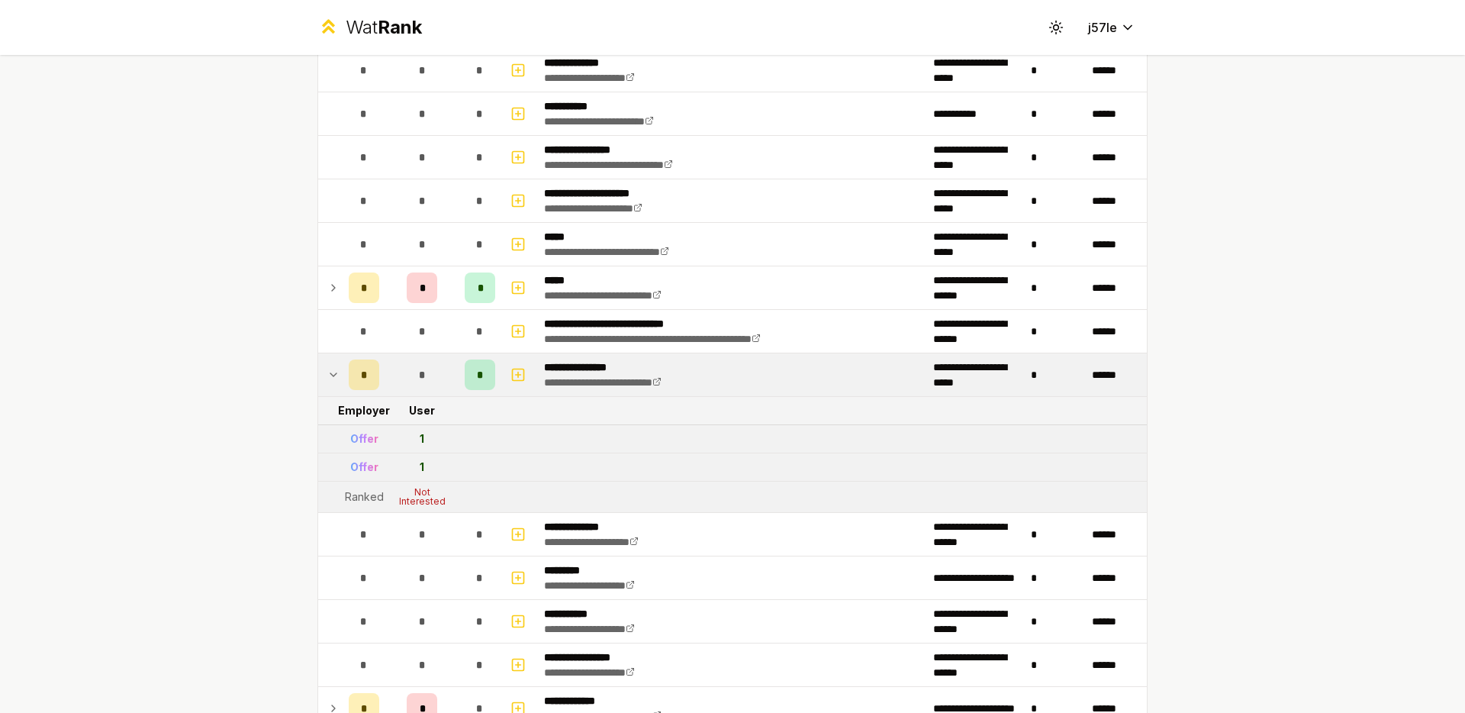
click at [327, 372] on icon at bounding box center [333, 374] width 12 height 18
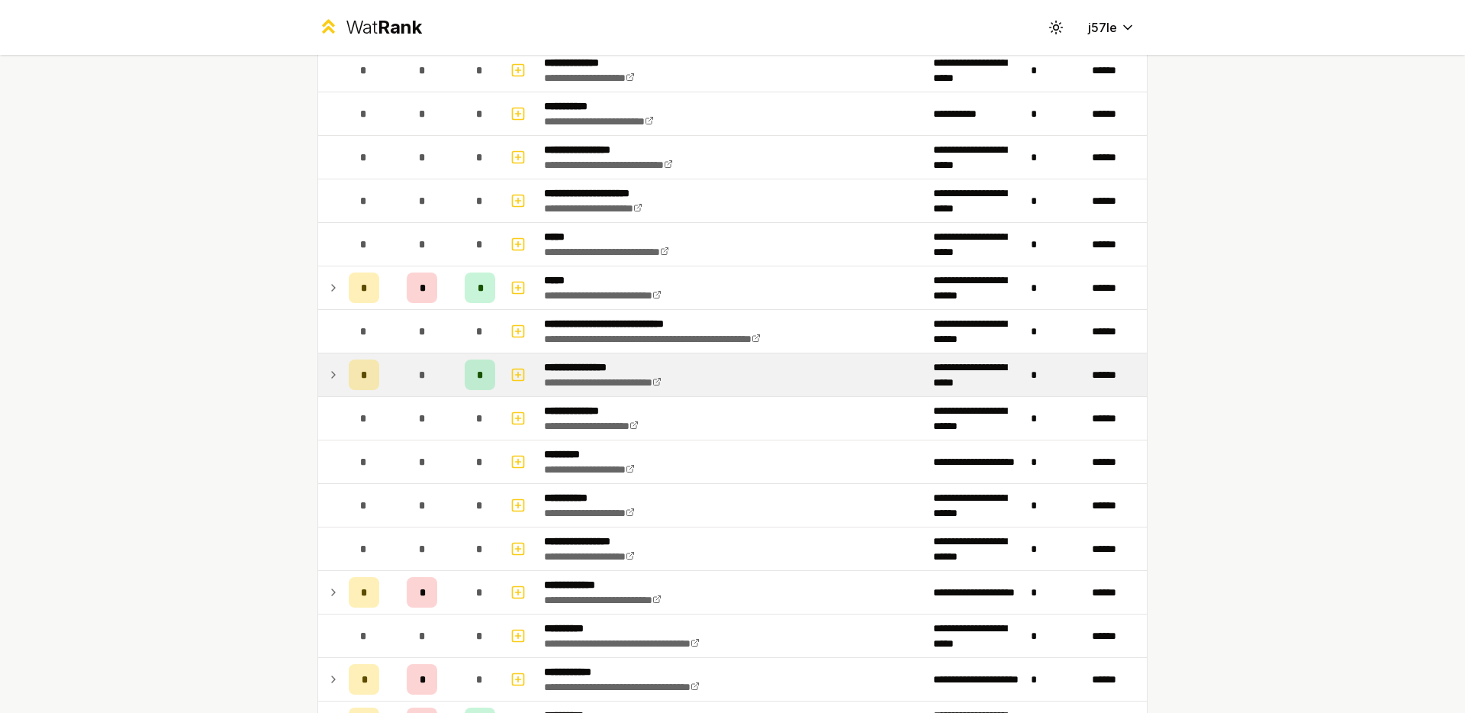
click at [332, 372] on icon at bounding box center [333, 375] width 3 height 6
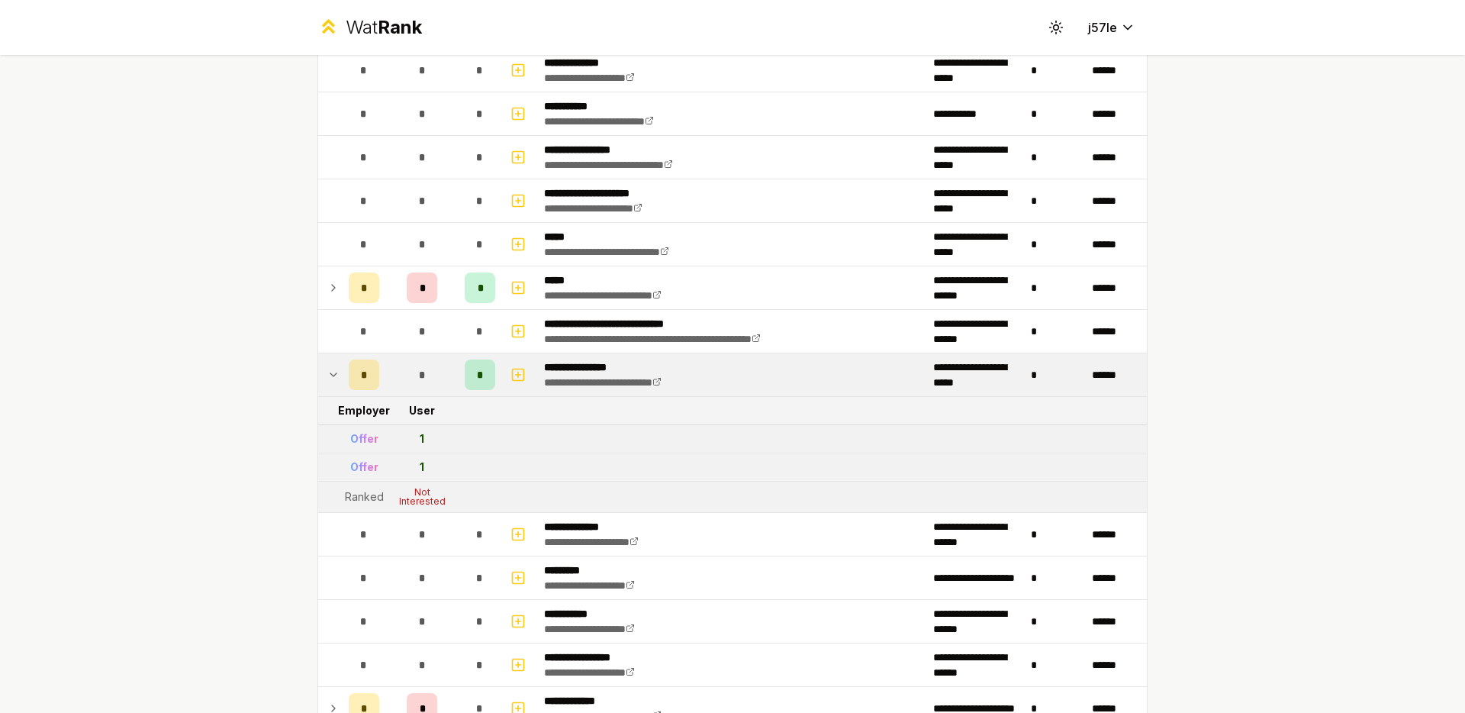
click at [333, 381] on icon at bounding box center [333, 374] width 12 height 18
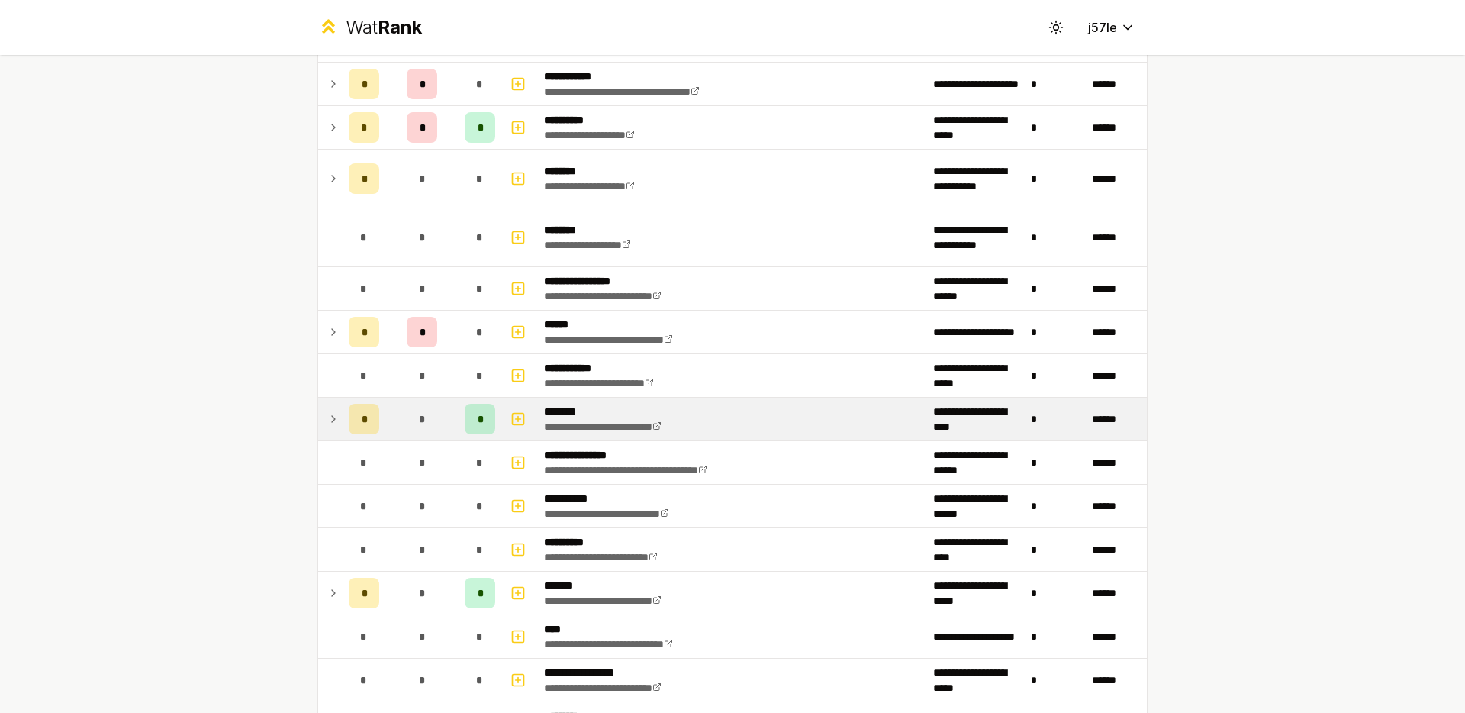
scroll to position [1342, 0]
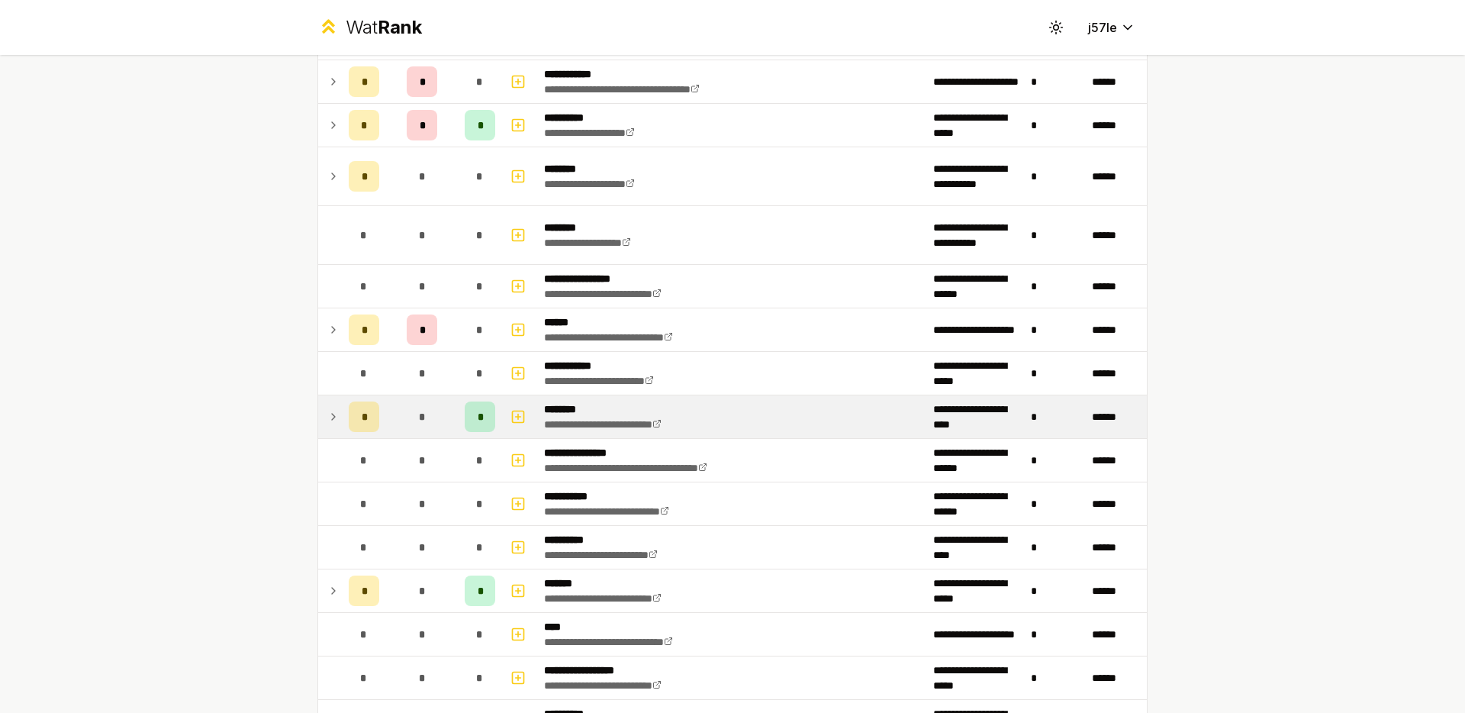
click at [343, 414] on td "*" at bounding box center [364, 416] width 43 height 43
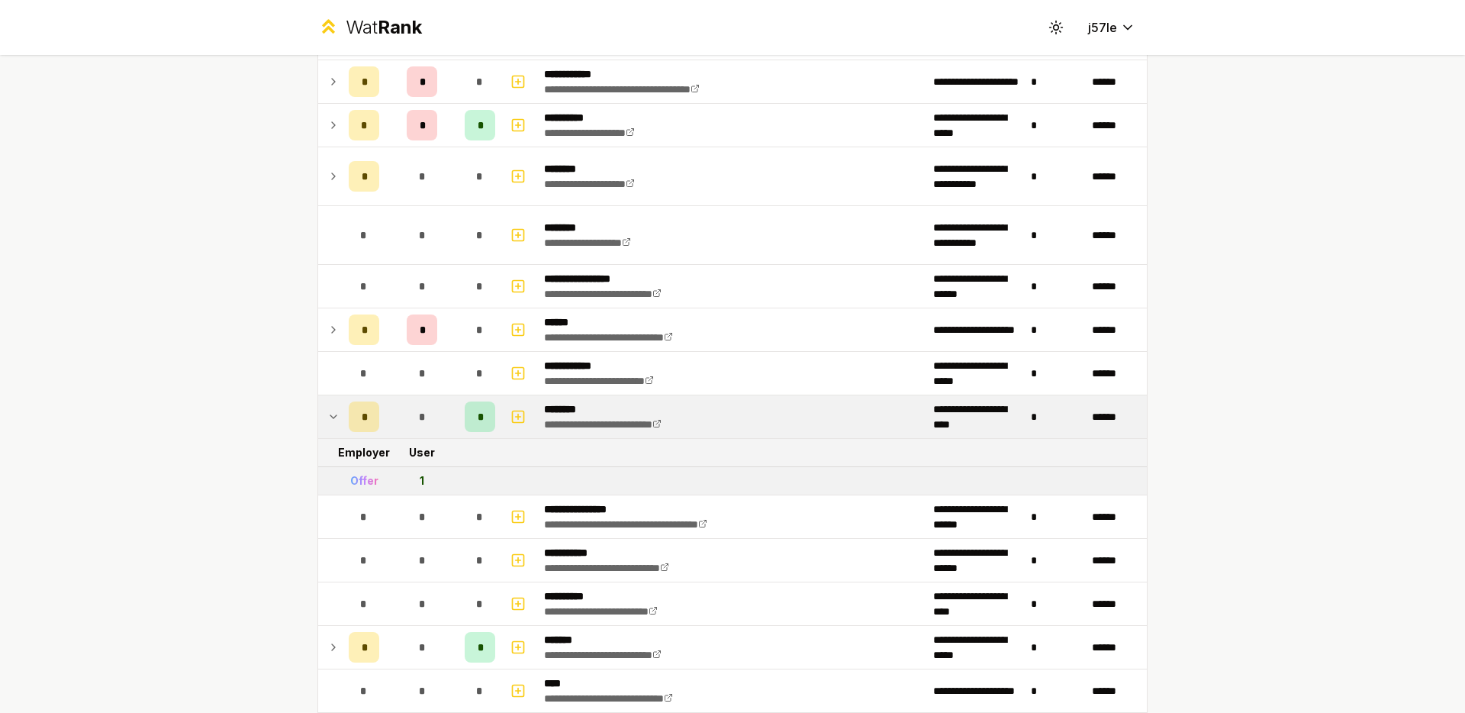
click at [331, 412] on icon at bounding box center [333, 416] width 12 height 18
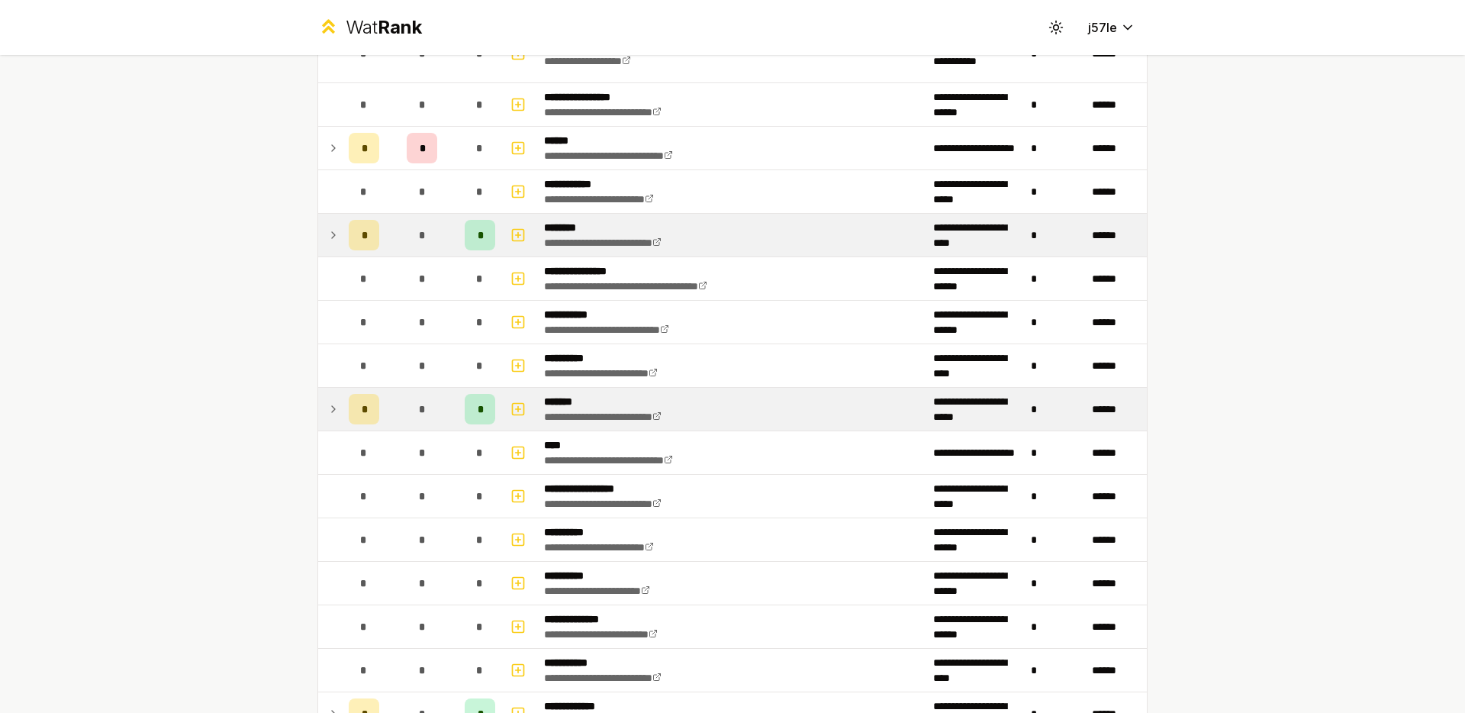
scroll to position [1524, 0]
click at [349, 406] on div "*" at bounding box center [364, 408] width 31 height 31
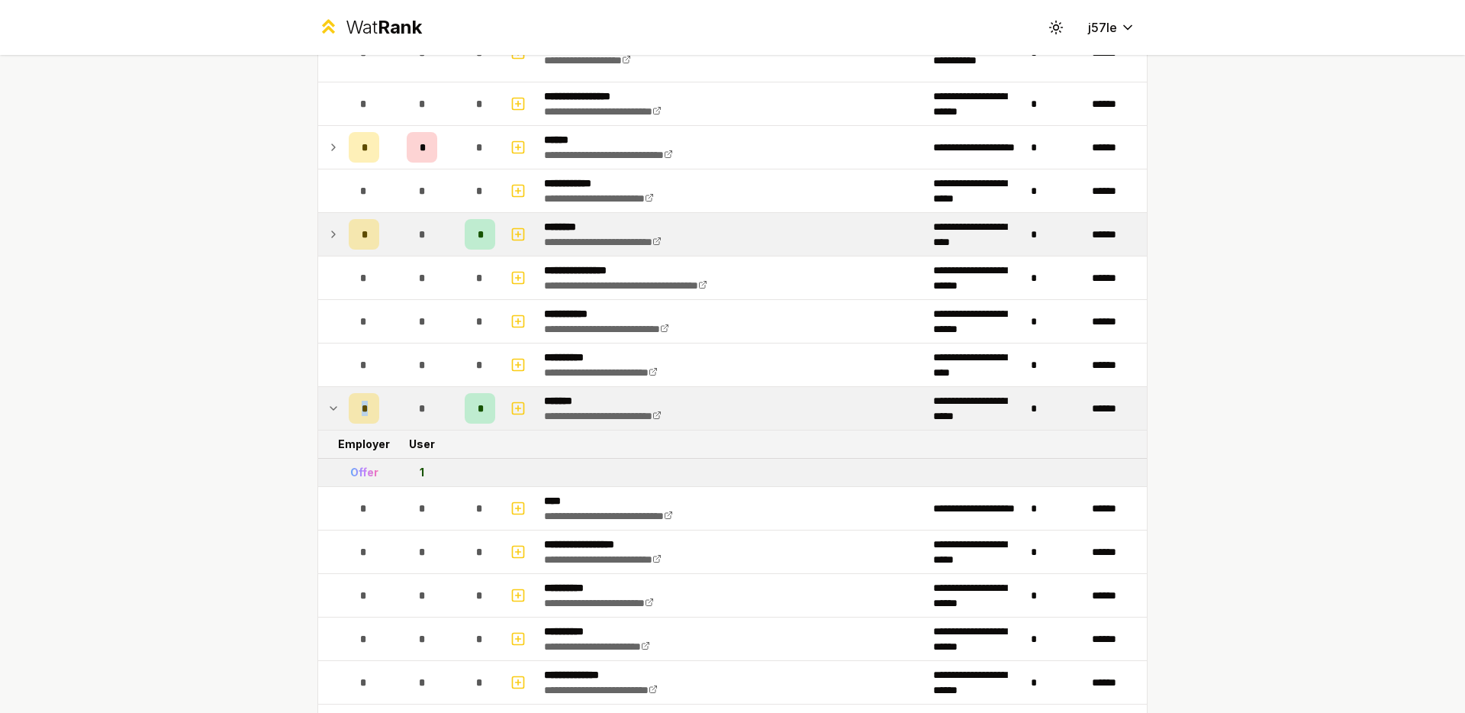
click at [349, 405] on div "*" at bounding box center [364, 408] width 31 height 31
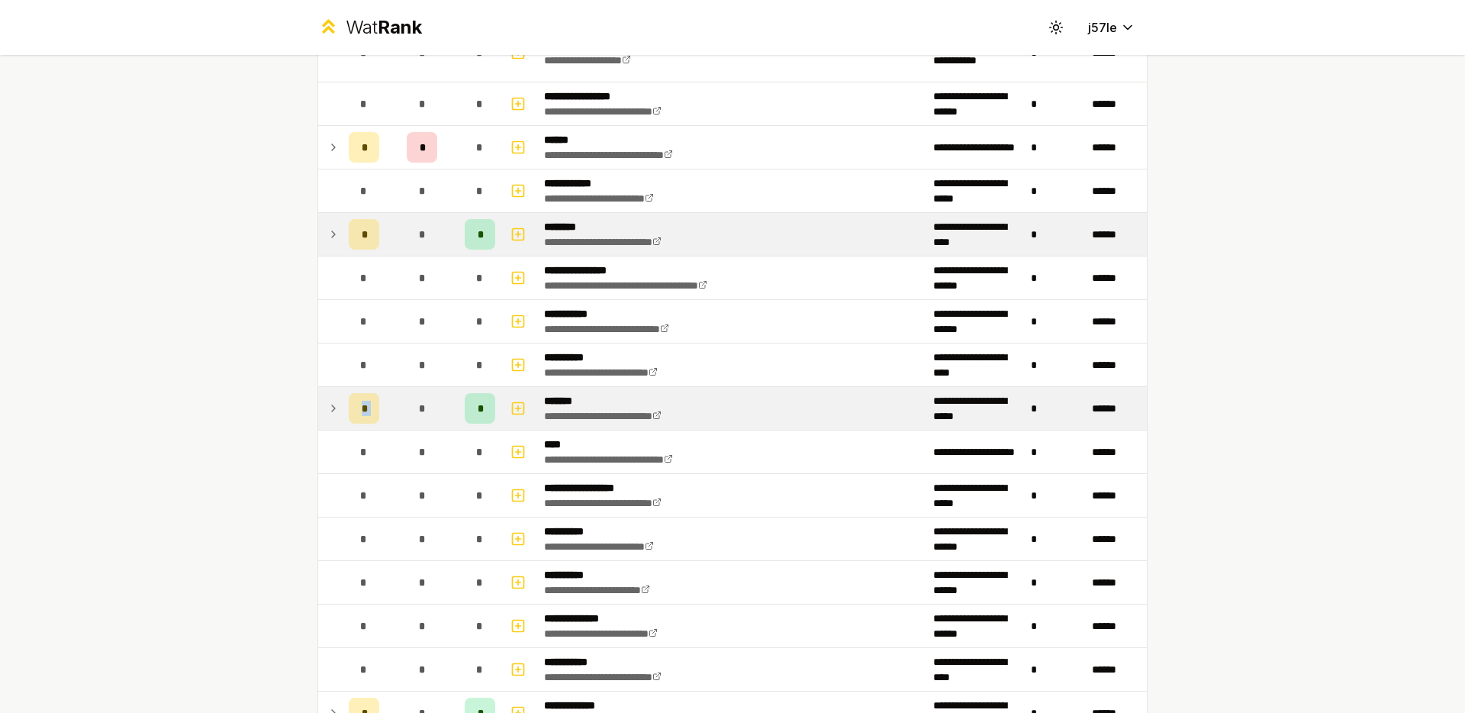
click at [349, 405] on div "*" at bounding box center [364, 408] width 31 height 31
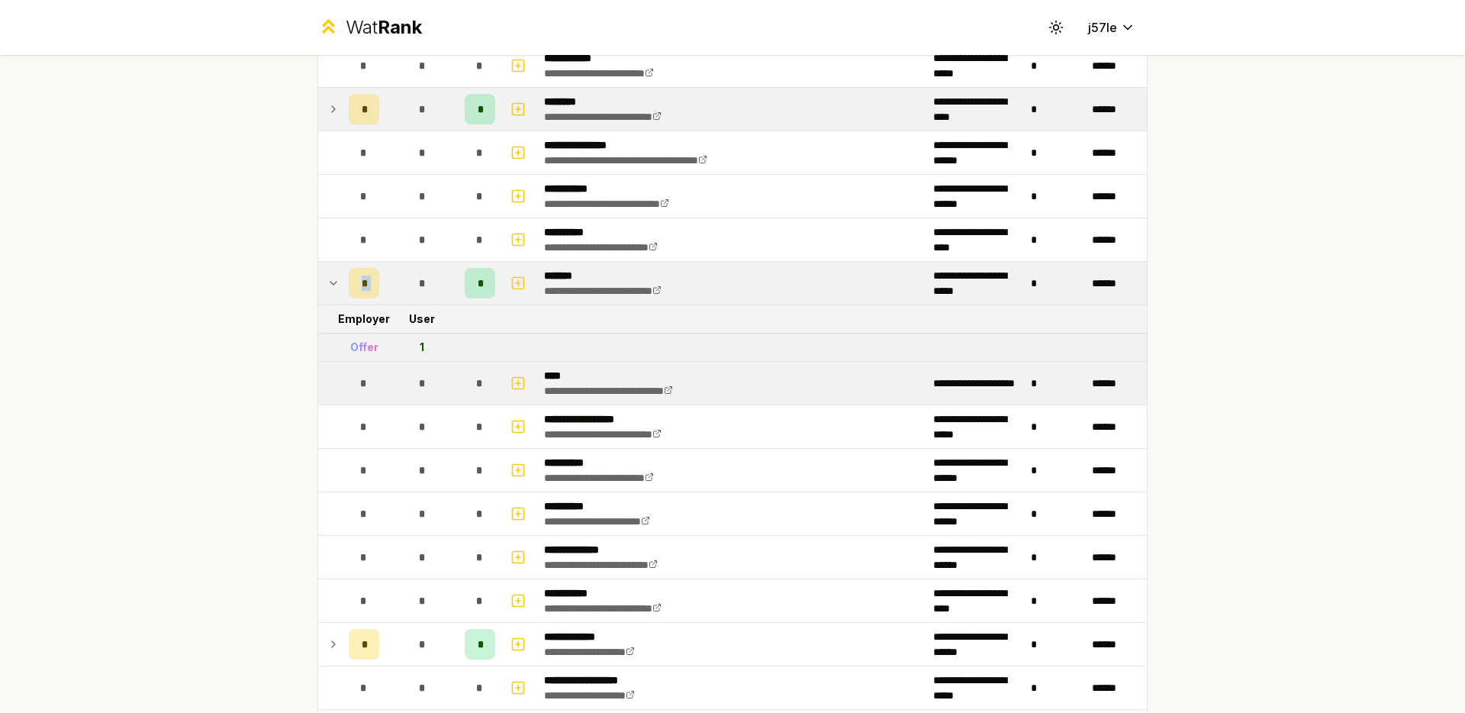
scroll to position [1654, 0]
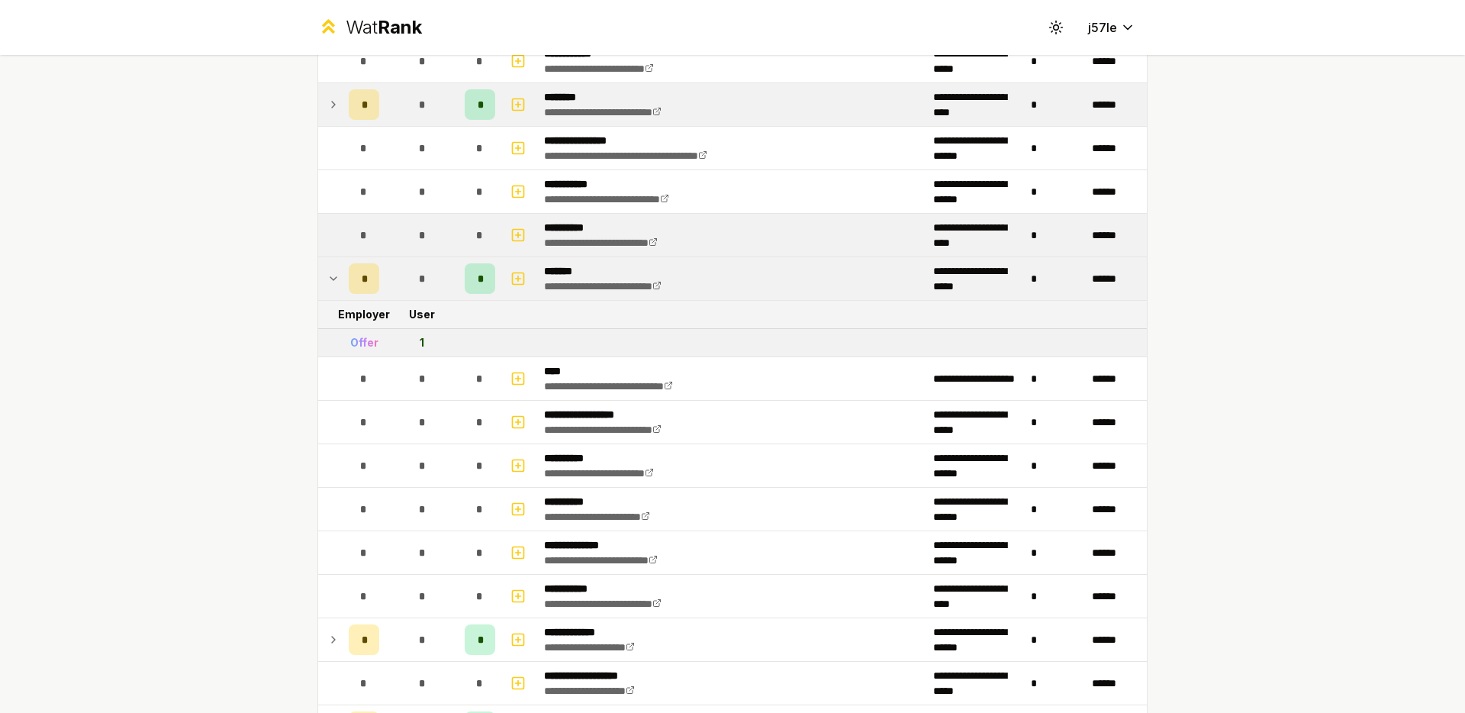
click at [327, 250] on td at bounding box center [330, 235] width 24 height 43
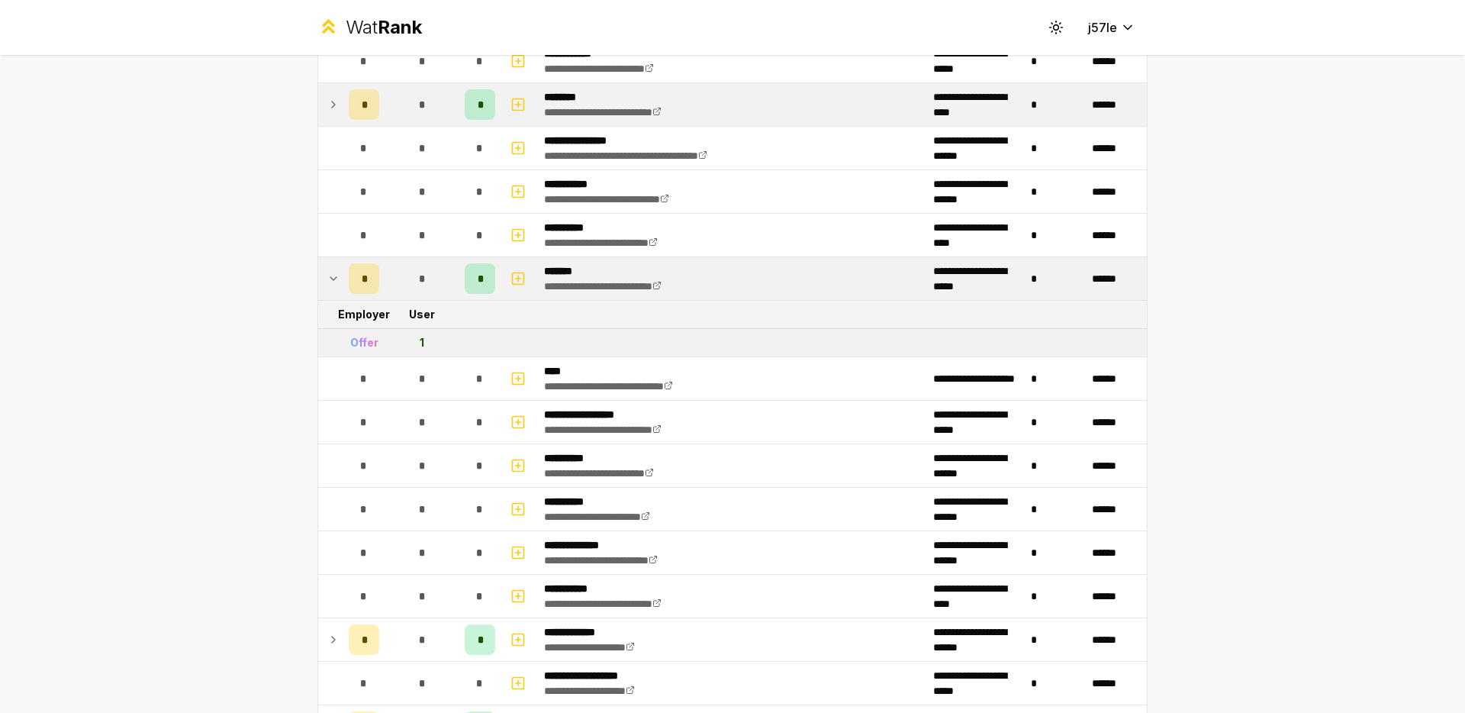
click at [330, 266] on td at bounding box center [330, 278] width 24 height 43
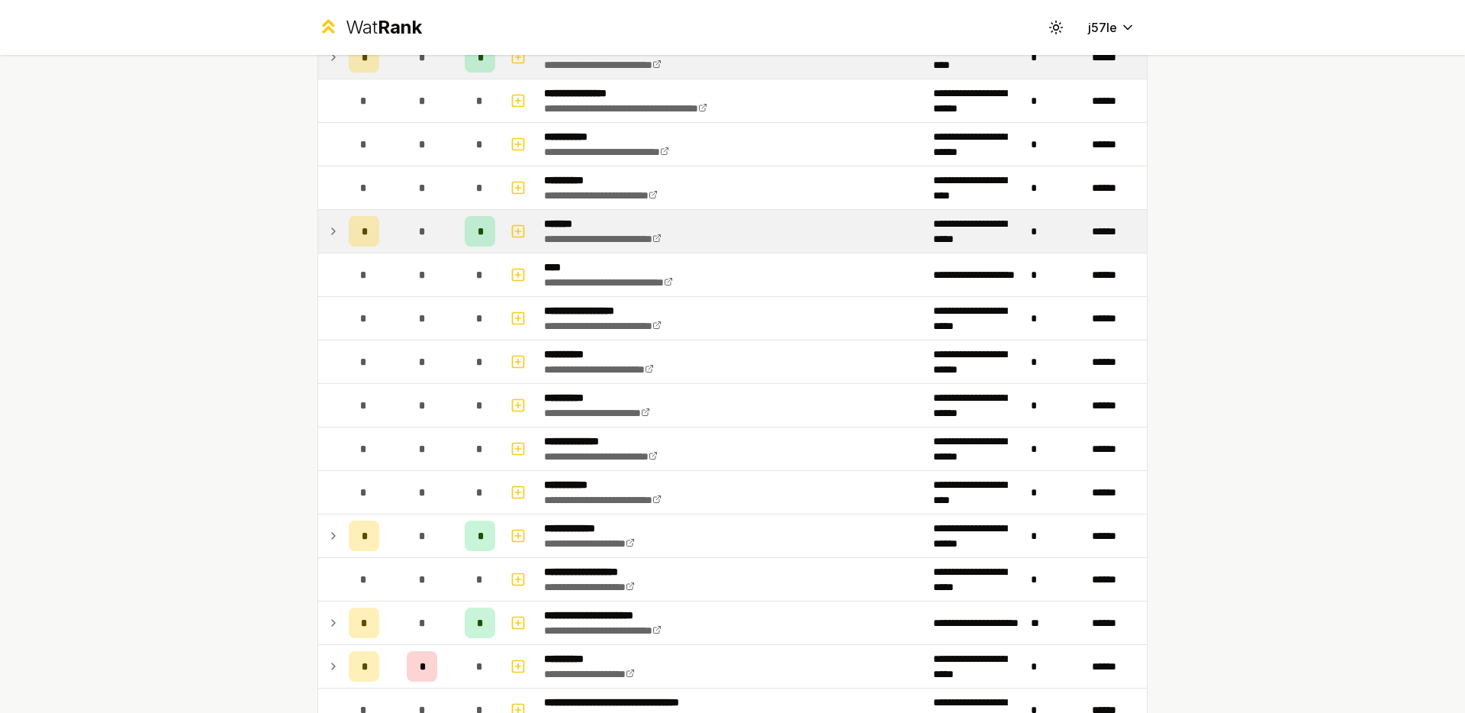
scroll to position [1693, 0]
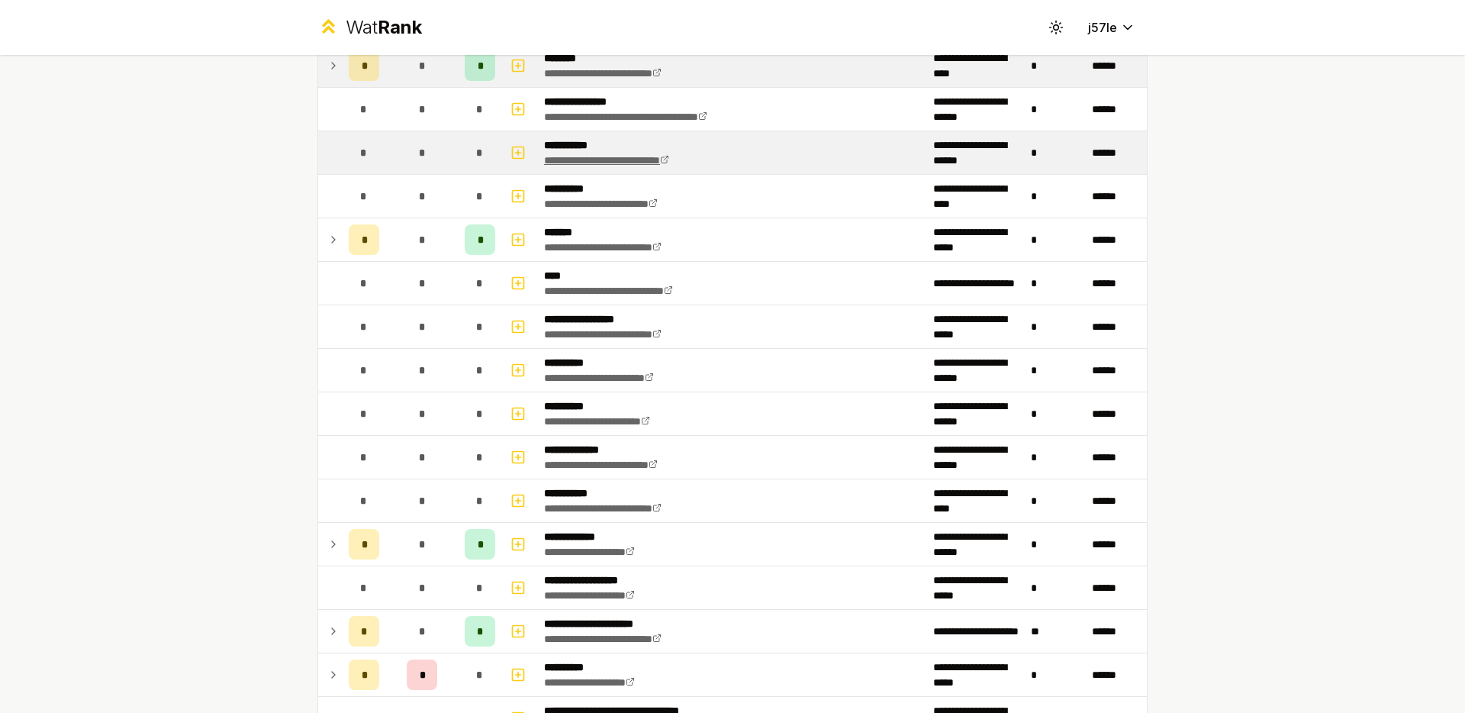
click at [669, 155] on icon at bounding box center [664, 159] width 9 height 9
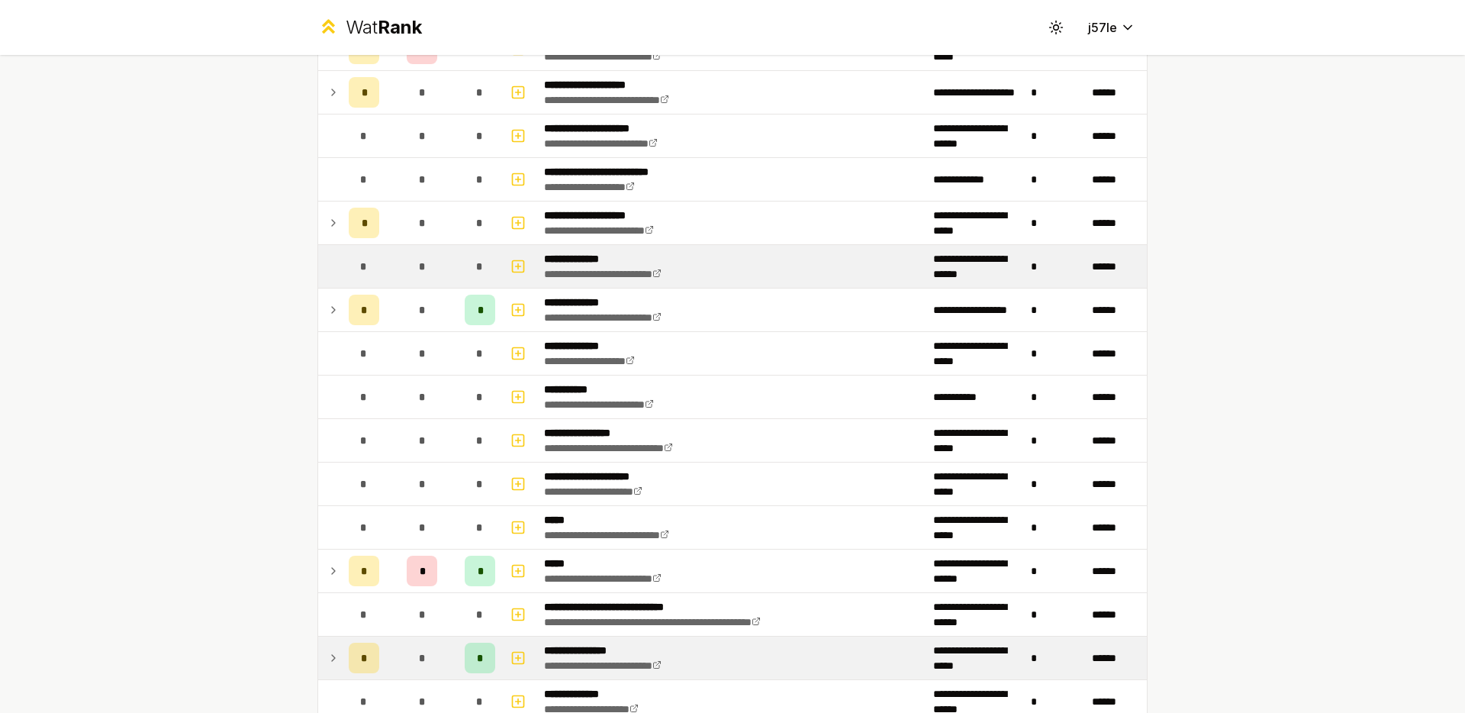
scroll to position [459, 0]
